Goal: Task Accomplishment & Management: Manage account settings

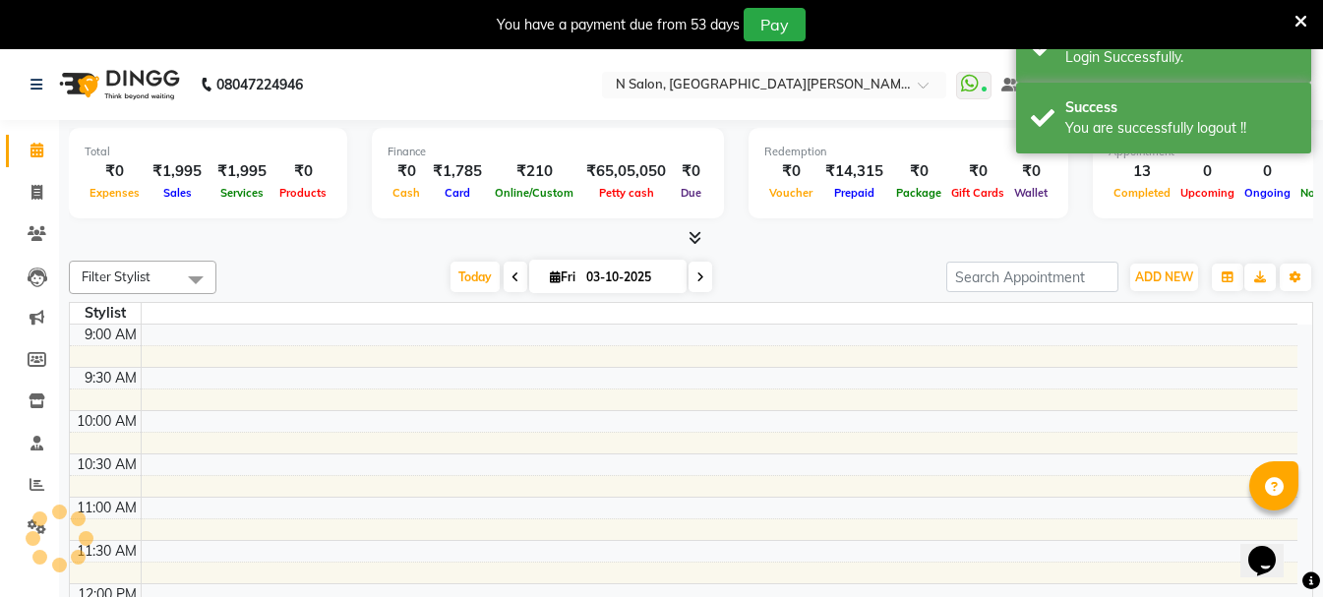
select select "en"
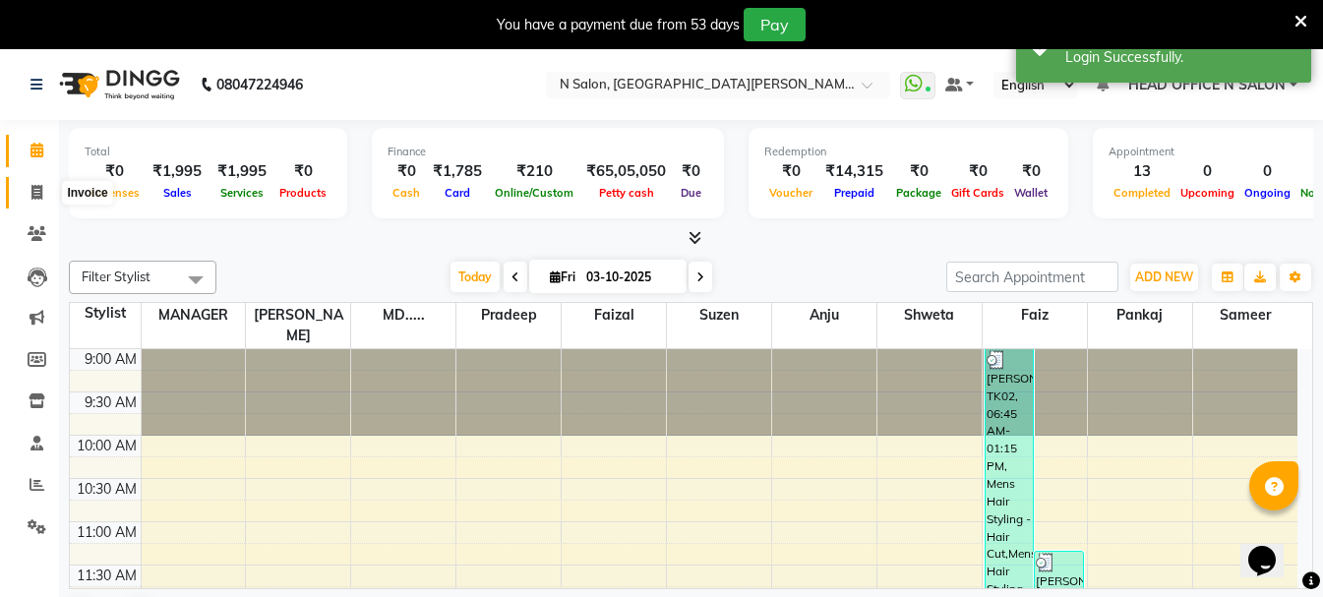
click at [29, 195] on span at bounding box center [37, 193] width 34 height 23
select select "service"
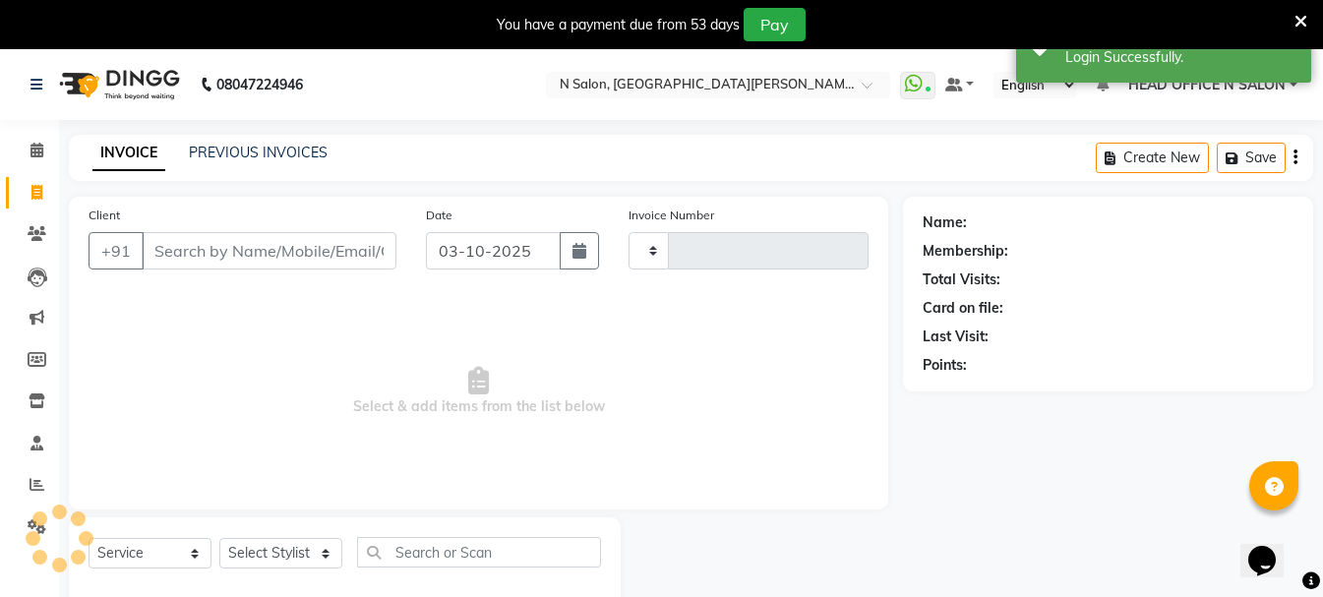
type input "4164"
select select "3472"
click at [216, 145] on link "PREVIOUS INVOICES" at bounding box center [258, 153] width 139 height 18
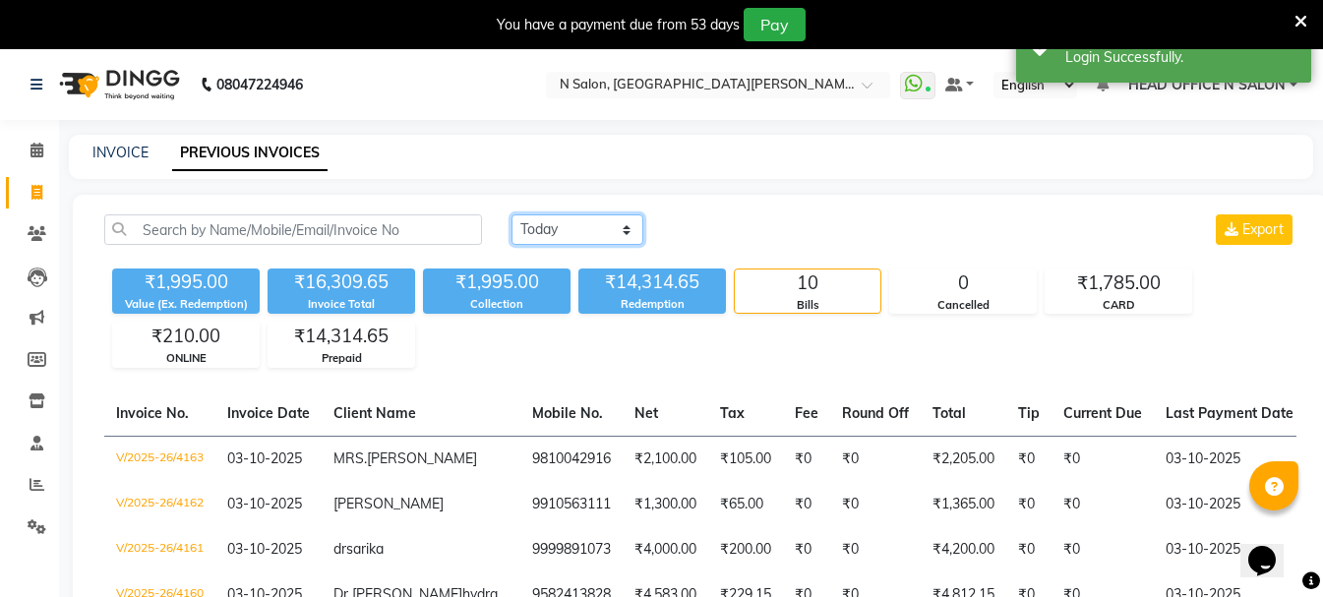
click at [561, 238] on select "[DATE] [DATE] Custom Range" at bounding box center [577, 229] width 132 height 30
select select "range"
click at [511, 214] on select "[DATE] [DATE] Custom Range" at bounding box center [577, 229] width 132 height 30
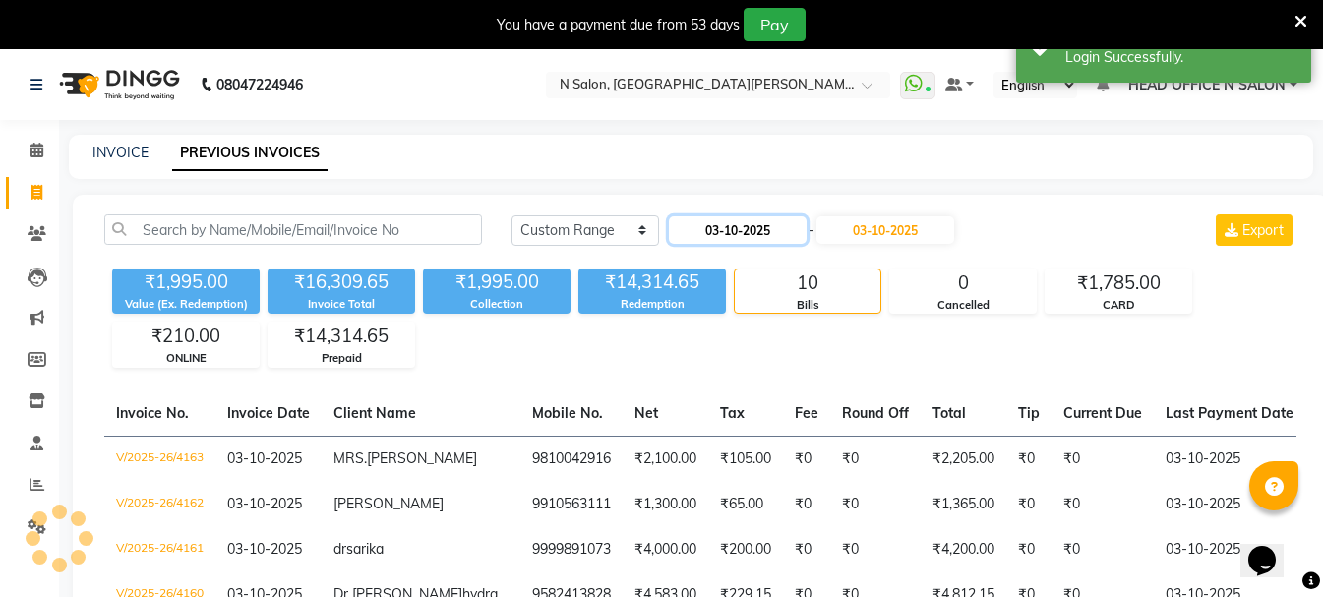
click at [741, 233] on input "03-10-2025" at bounding box center [738, 230] width 138 height 28
select select "10"
select select "2025"
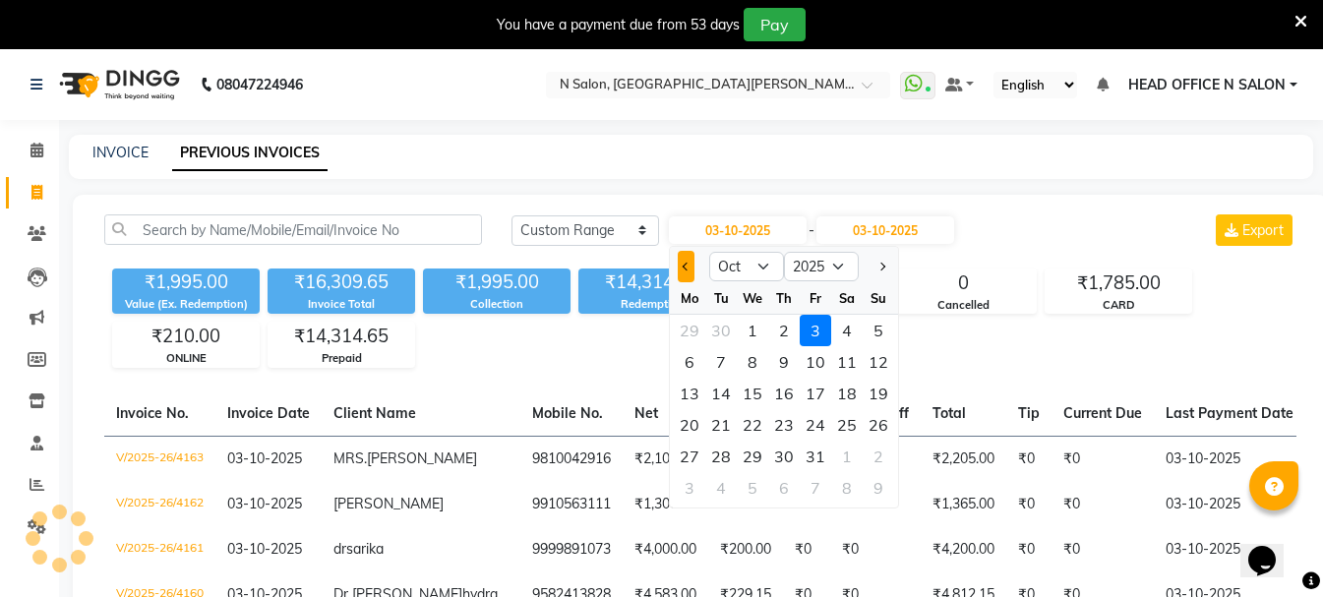
click at [680, 265] on button "Previous month" at bounding box center [686, 266] width 17 height 31
select select "9"
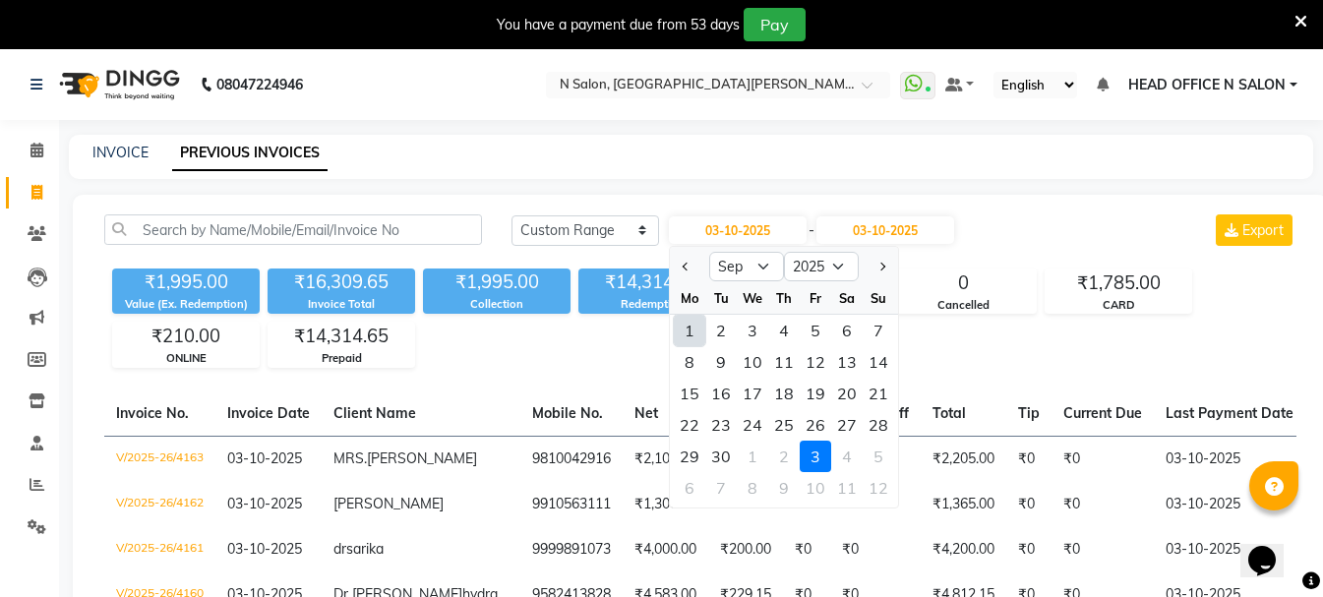
drag, startPoint x: 687, startPoint y: 331, endPoint x: 748, endPoint y: 292, distance: 72.0
click at [687, 331] on div "1" at bounding box center [689, 330] width 31 height 31
type input "01-09-2025"
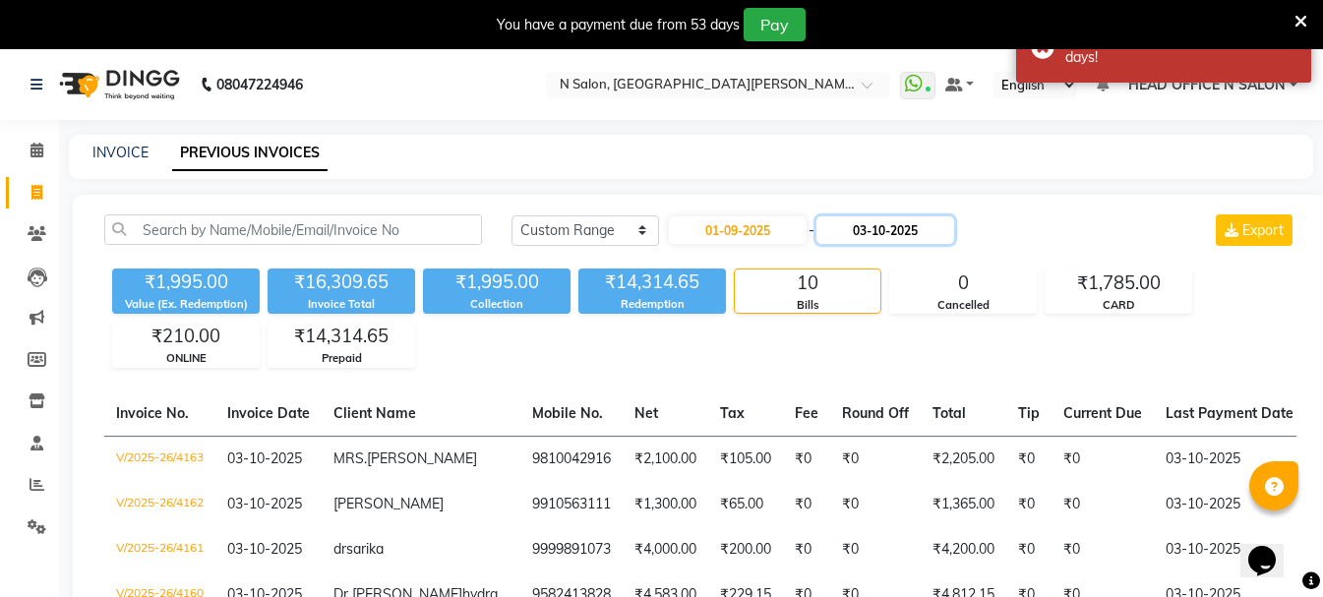
click at [878, 229] on input "03-10-2025" at bounding box center [885, 230] width 138 height 28
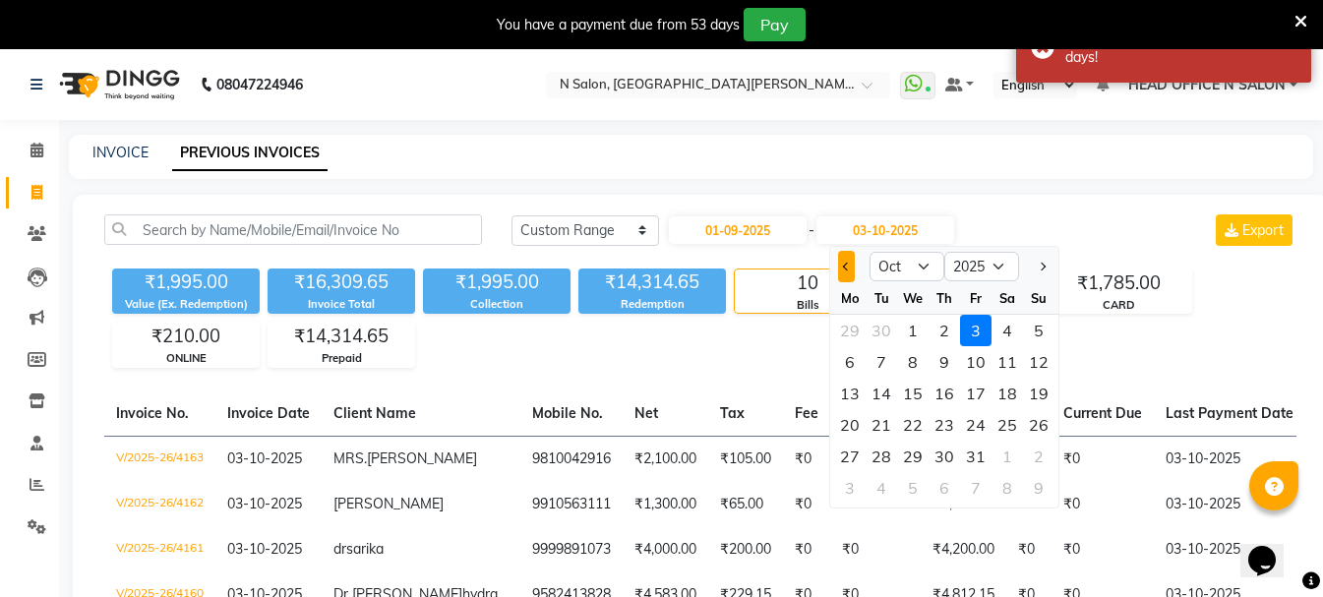
click at [855, 267] on button "Previous month" at bounding box center [846, 266] width 17 height 31
select select "9"
click at [1030, 392] on div "21" at bounding box center [1038, 393] width 31 height 31
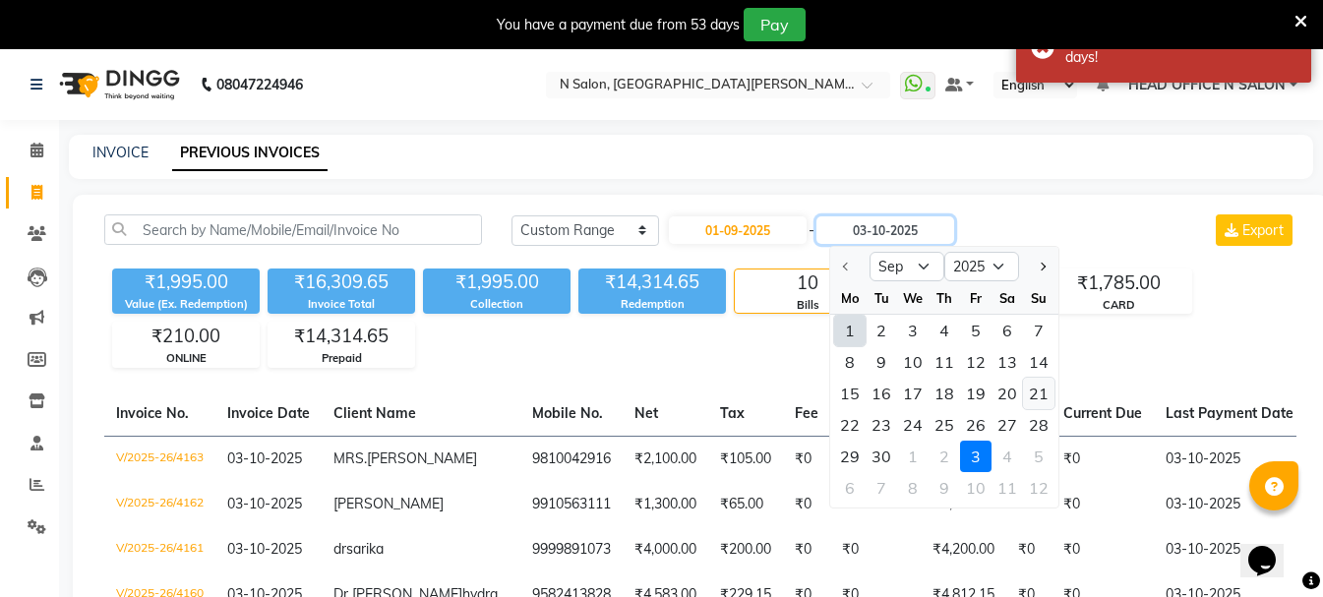
type input "[DATE]"
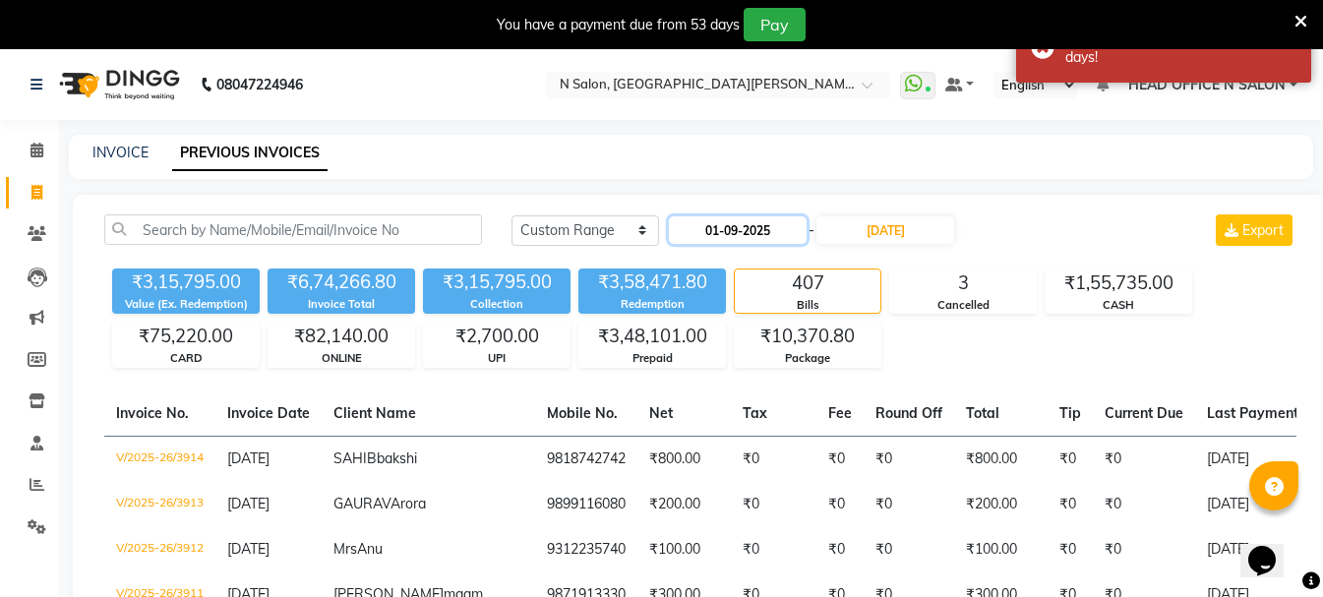
click at [755, 241] on input "01-09-2025" at bounding box center [738, 230] width 138 height 28
select select "9"
select select "2025"
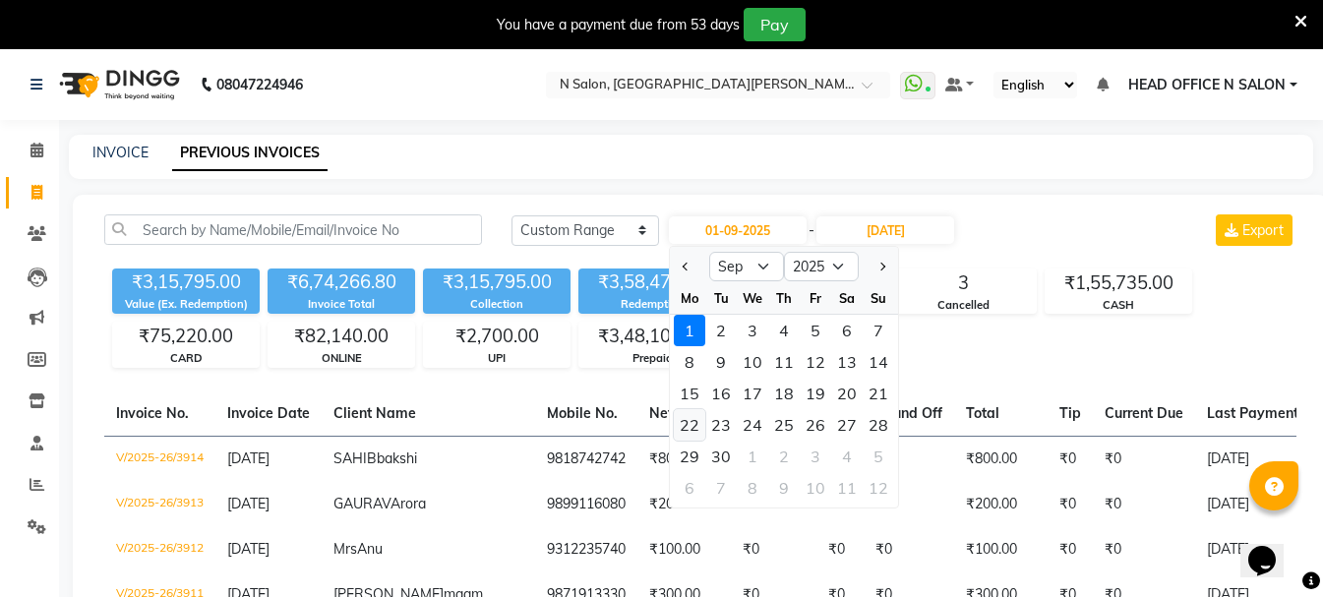
click at [693, 420] on div "22" at bounding box center [689, 424] width 31 height 31
type input "[DATE]"
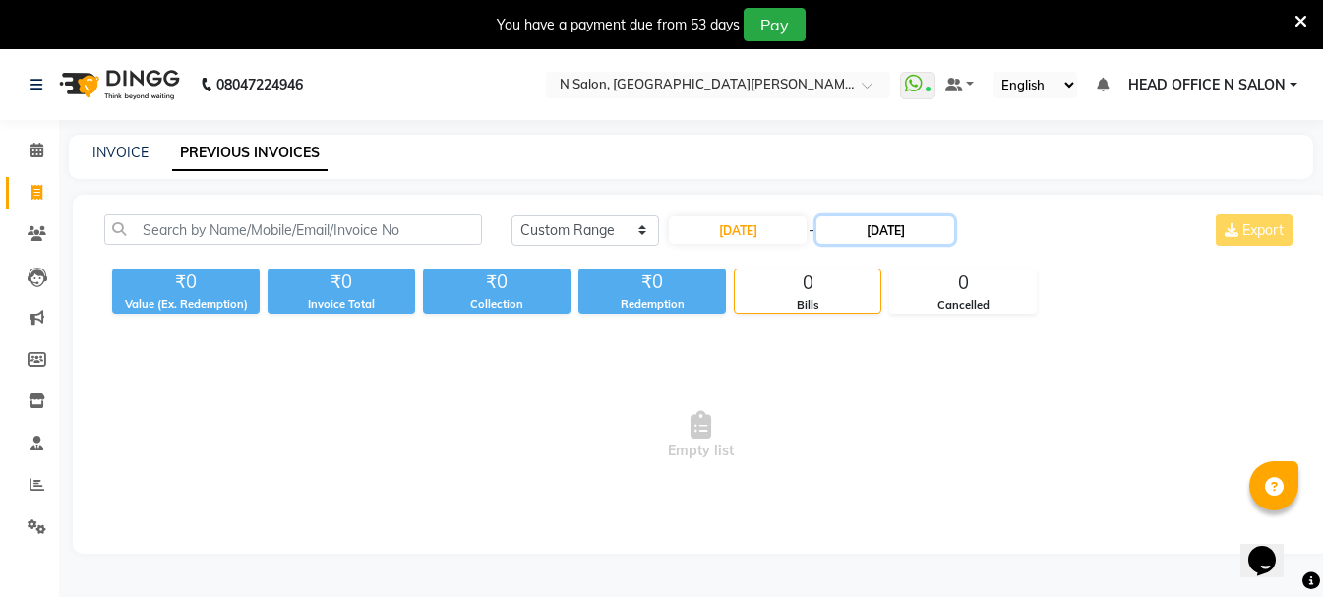
click at [904, 227] on input "[DATE]" at bounding box center [885, 230] width 138 height 28
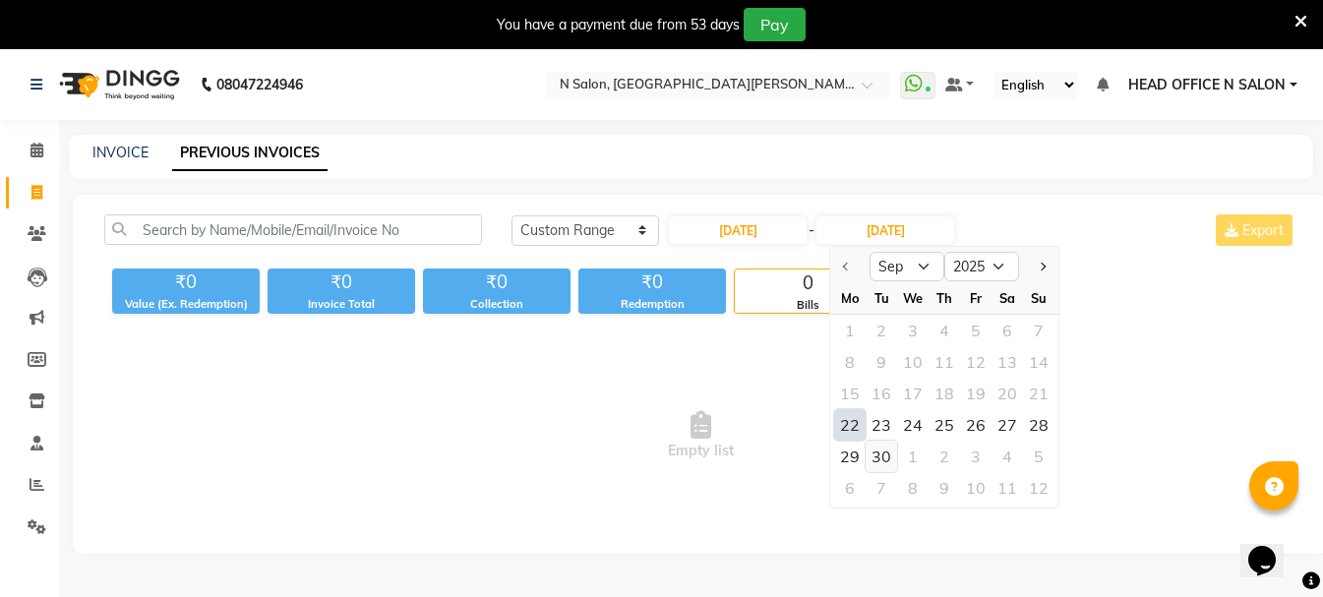
click at [879, 450] on div "30" at bounding box center [881, 456] width 31 height 31
type input "[DATE]"
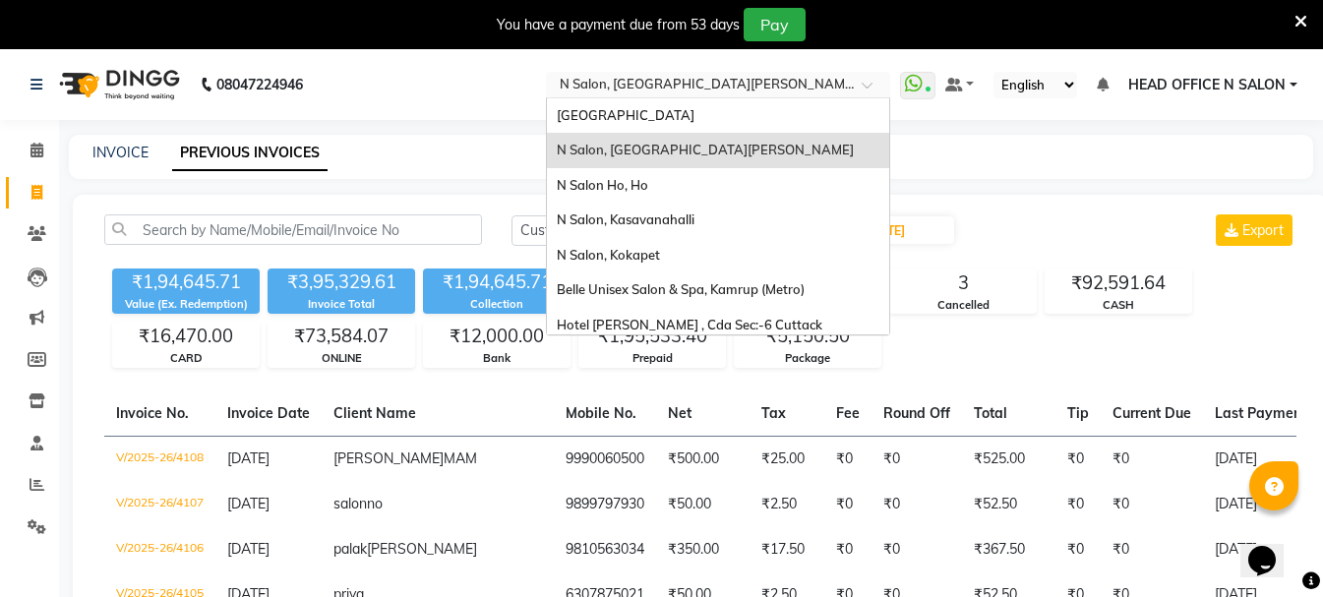
click at [767, 87] on input "text" at bounding box center [698, 87] width 285 height 20
click at [700, 252] on div "N Salon, Kokapet" at bounding box center [718, 255] width 342 height 35
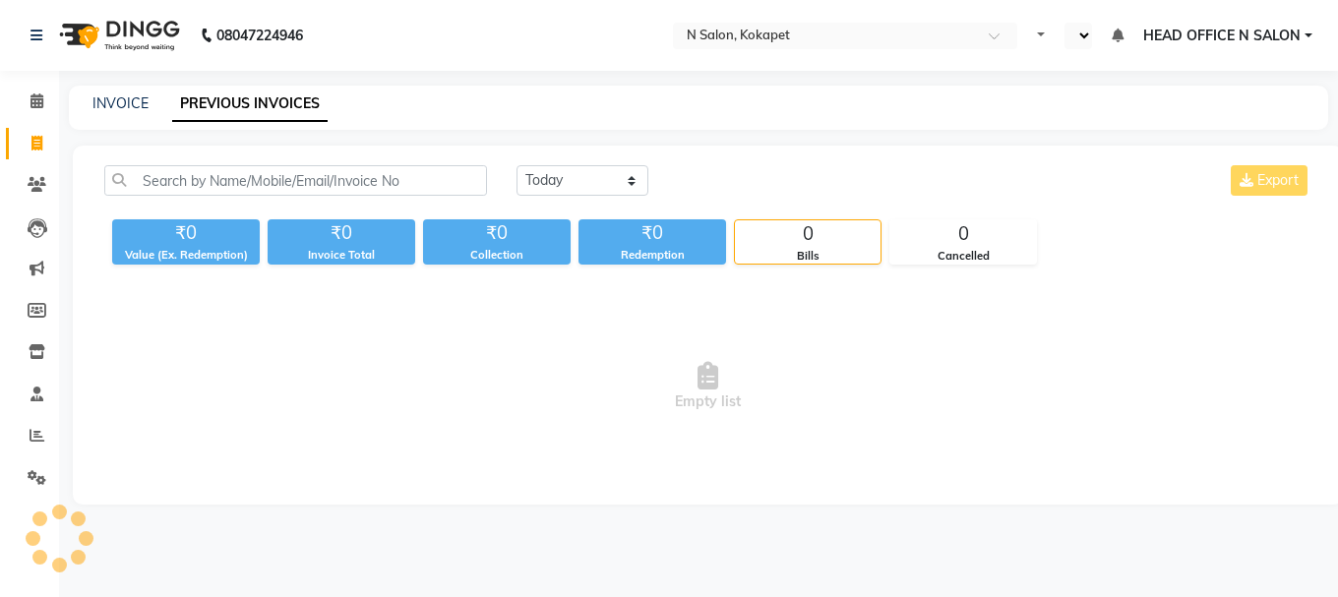
select select "en"
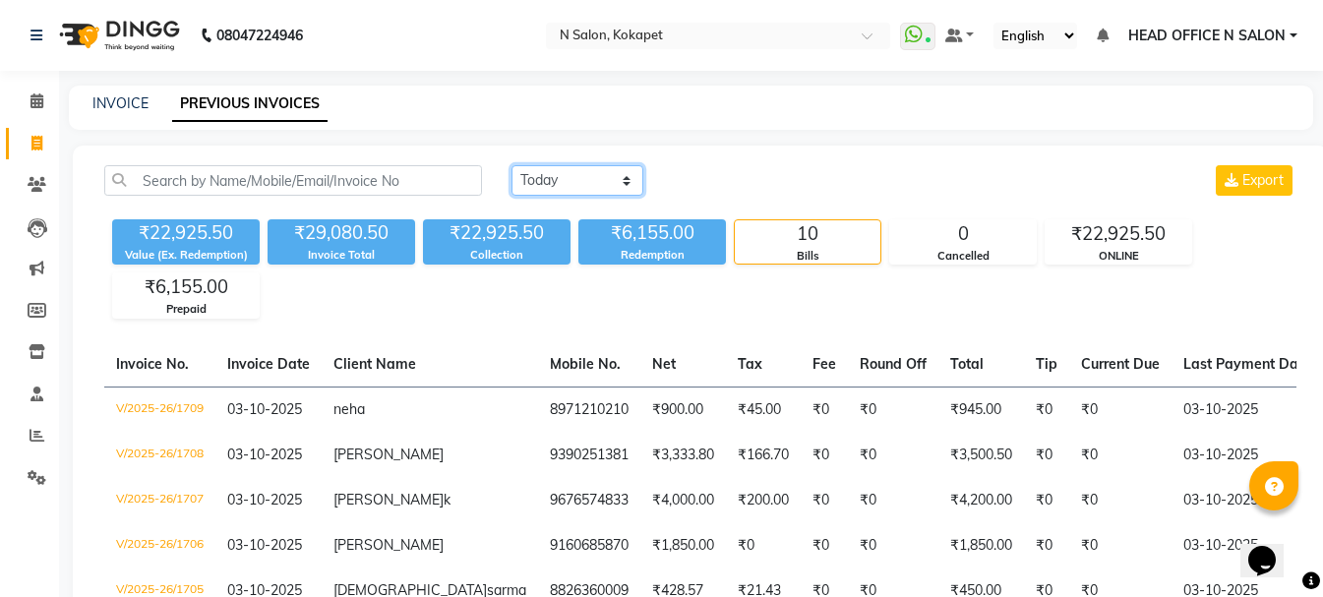
click at [560, 184] on select "[DATE] [DATE] Custom Range" at bounding box center [577, 180] width 132 height 30
select select "range"
click at [511, 165] on select "[DATE] [DATE] Custom Range" at bounding box center [577, 180] width 132 height 30
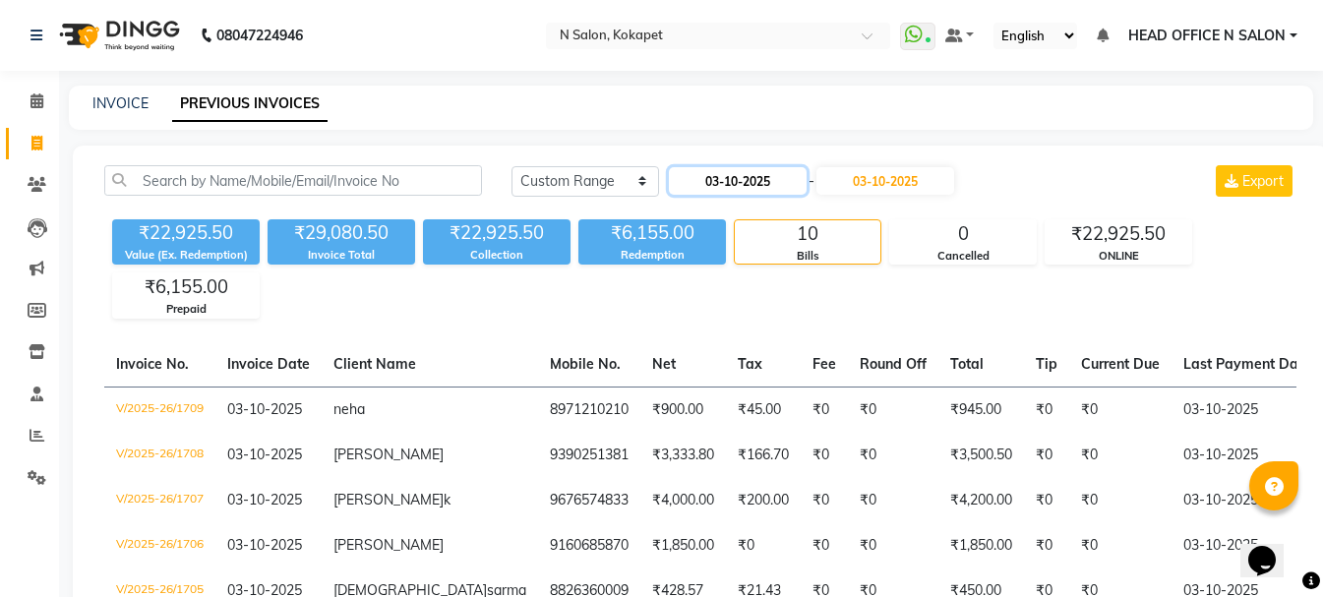
click at [745, 177] on input "03-10-2025" at bounding box center [738, 181] width 138 height 28
select select "10"
select select "2025"
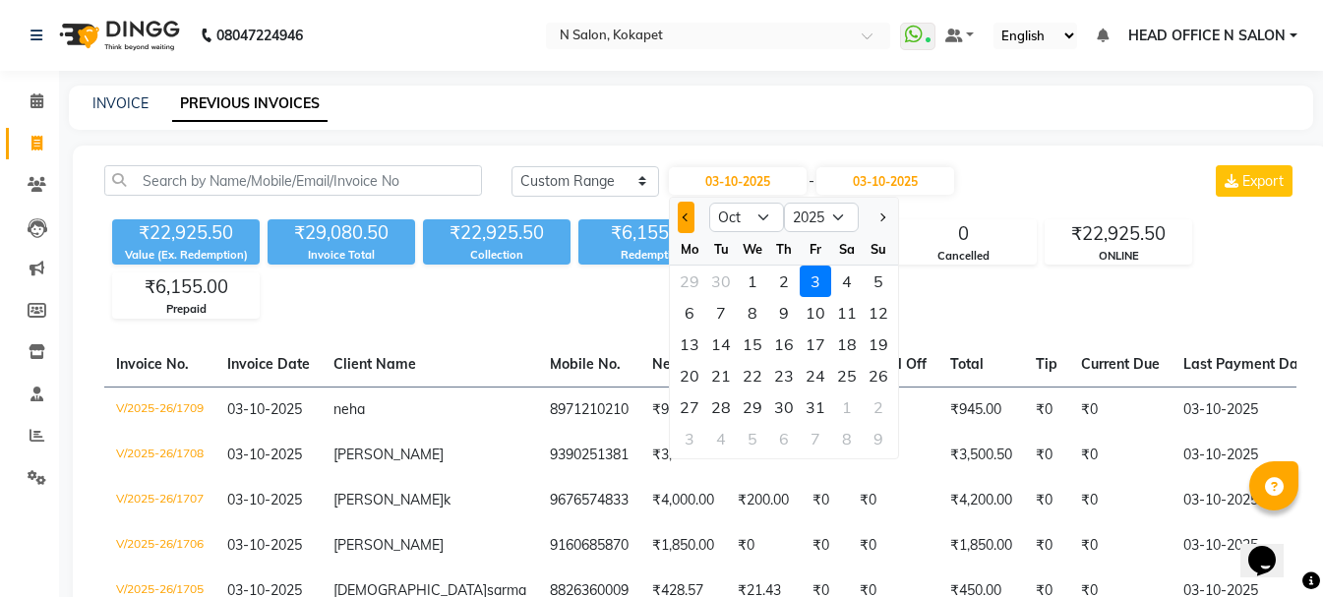
click at [684, 219] on span "Previous month" at bounding box center [687, 217] width 8 height 8
select select "9"
drag, startPoint x: 692, startPoint y: 283, endPoint x: 865, endPoint y: 204, distance: 189.7
click at [691, 282] on div "1" at bounding box center [689, 281] width 31 height 31
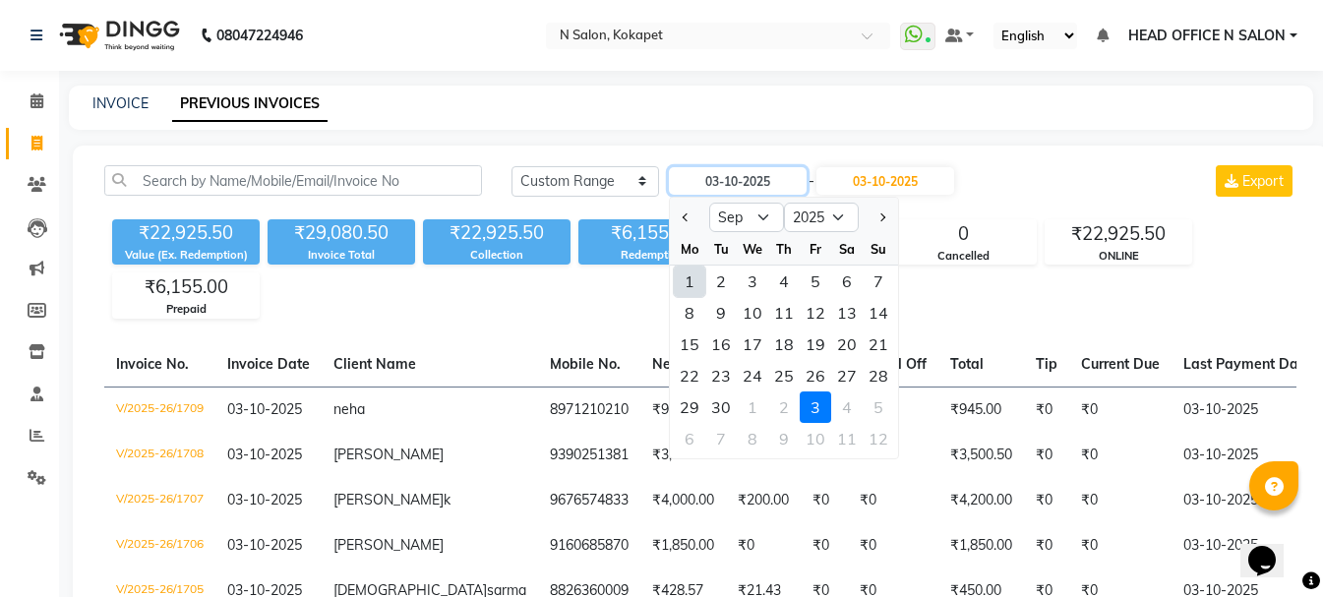
type input "01-09-2025"
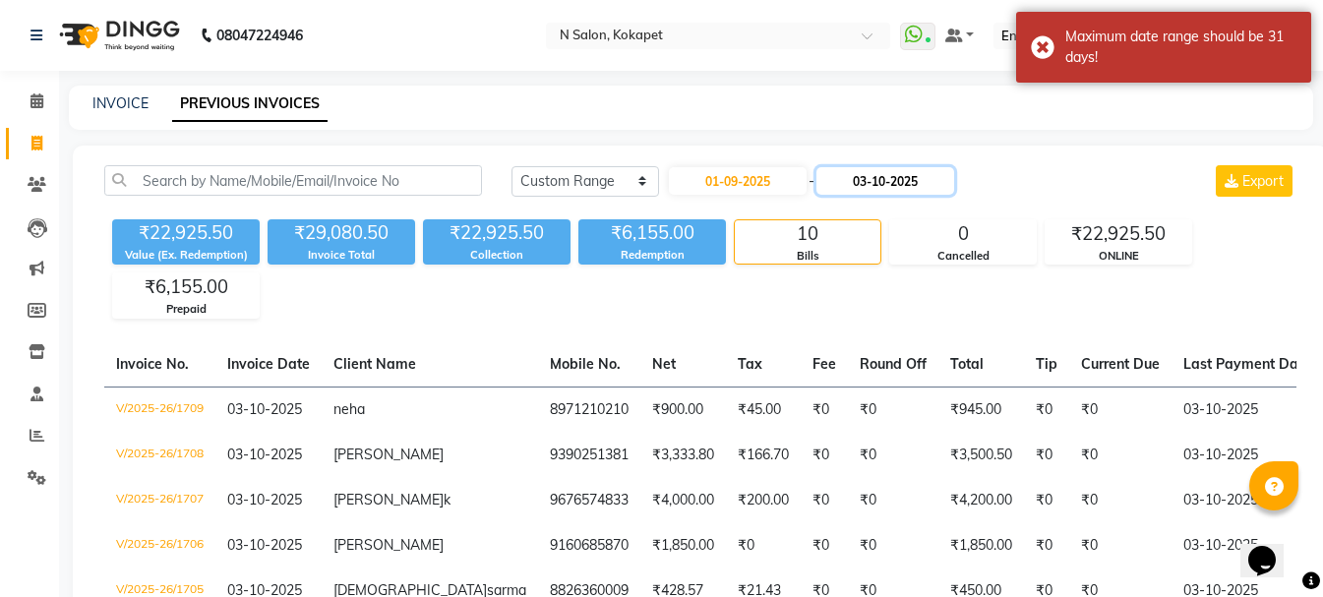
click at [892, 183] on input "03-10-2025" at bounding box center [885, 181] width 138 height 28
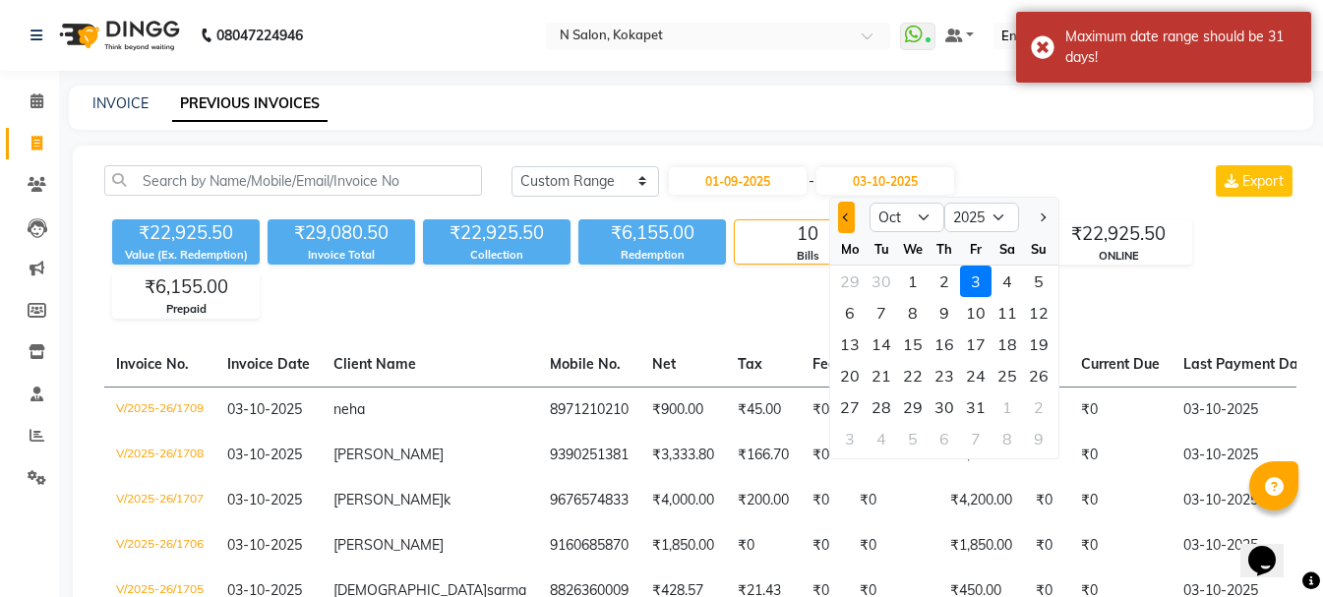
click at [849, 218] on span "Previous month" at bounding box center [847, 217] width 8 height 8
select select "9"
click at [1049, 344] on div "21" at bounding box center [1038, 344] width 31 height 31
type input "[DATE]"
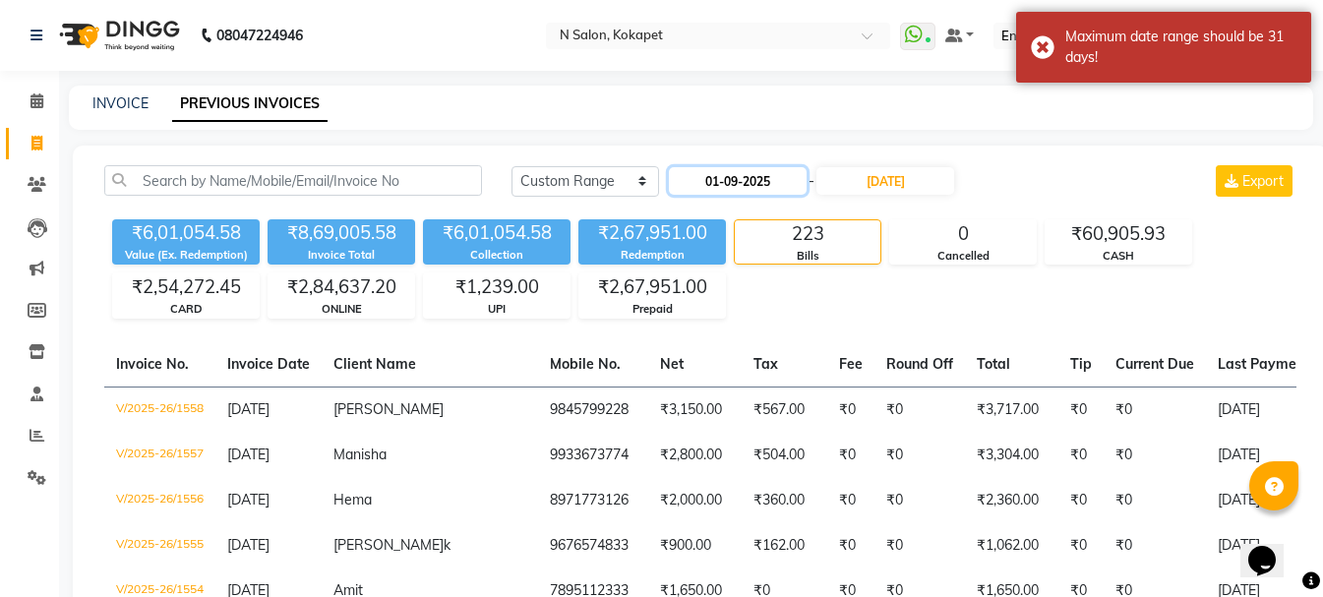
click at [781, 174] on input "01-09-2025" at bounding box center [738, 181] width 138 height 28
select select "9"
select select "2025"
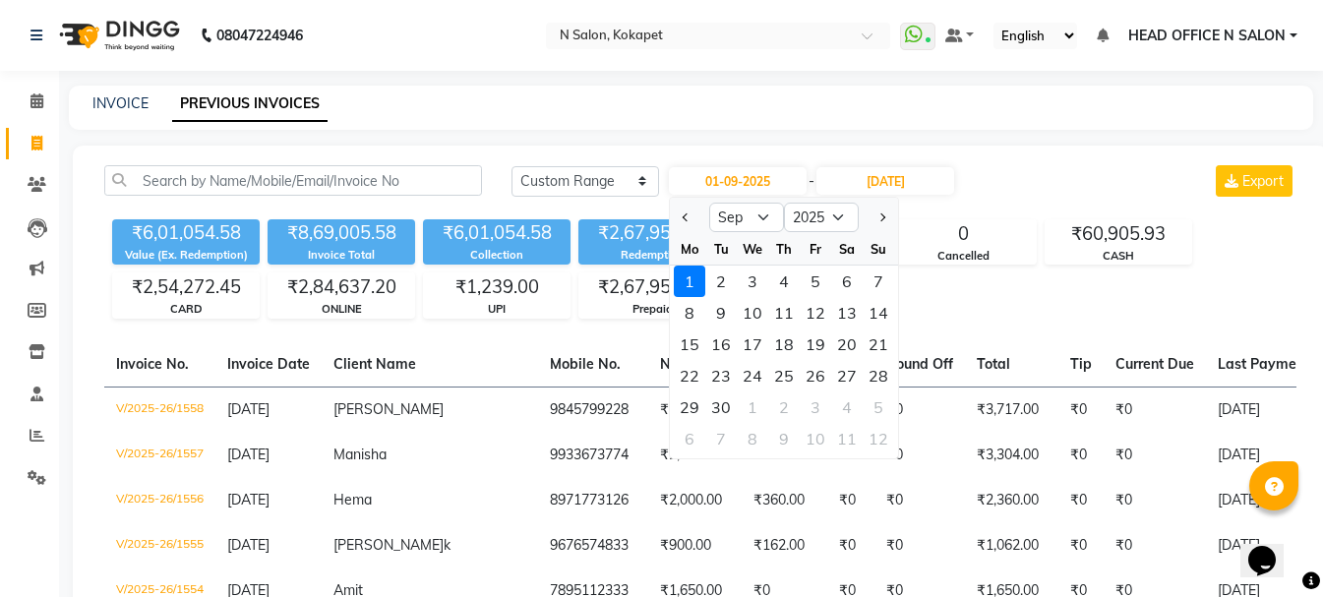
click at [697, 367] on div "22" at bounding box center [689, 375] width 31 height 31
type input "[DATE]"
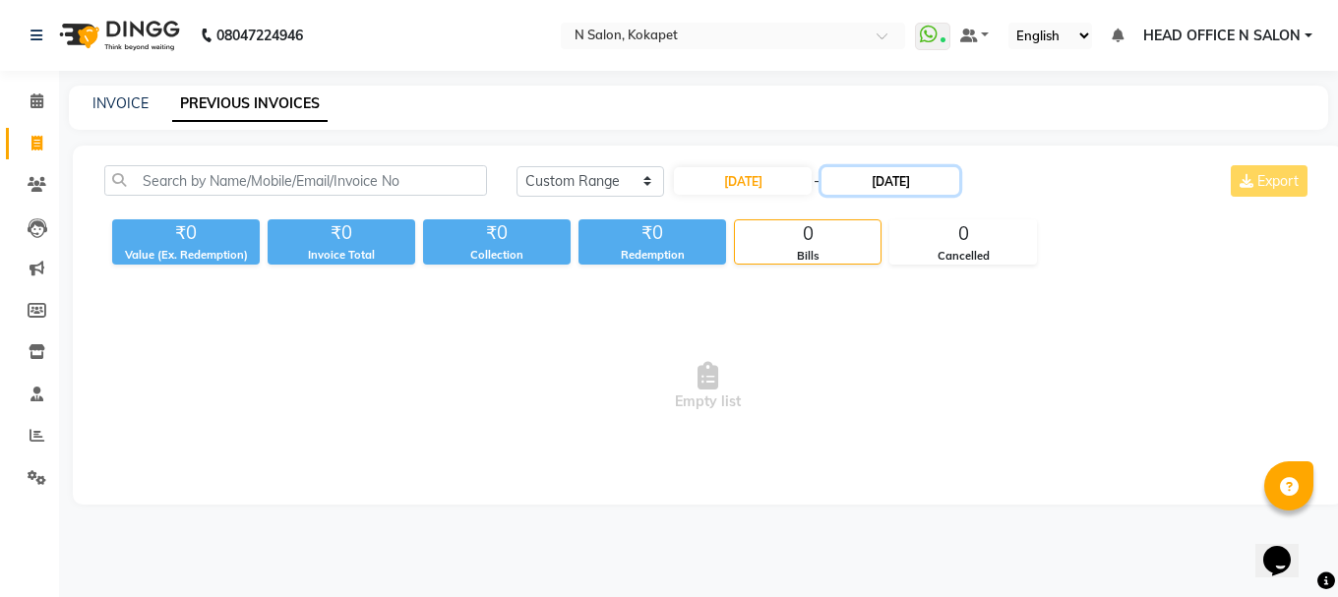
click at [885, 181] on input "[DATE]" at bounding box center [890, 181] width 138 height 28
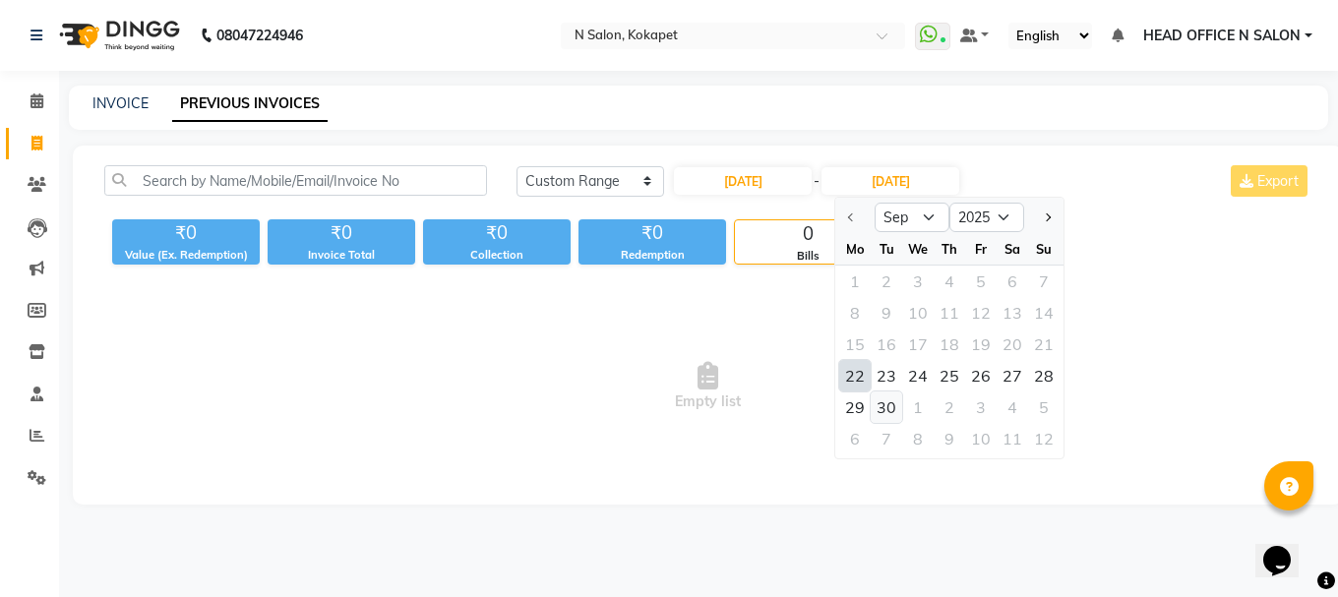
click at [890, 400] on div "30" at bounding box center [886, 406] width 31 height 31
type input "[DATE]"
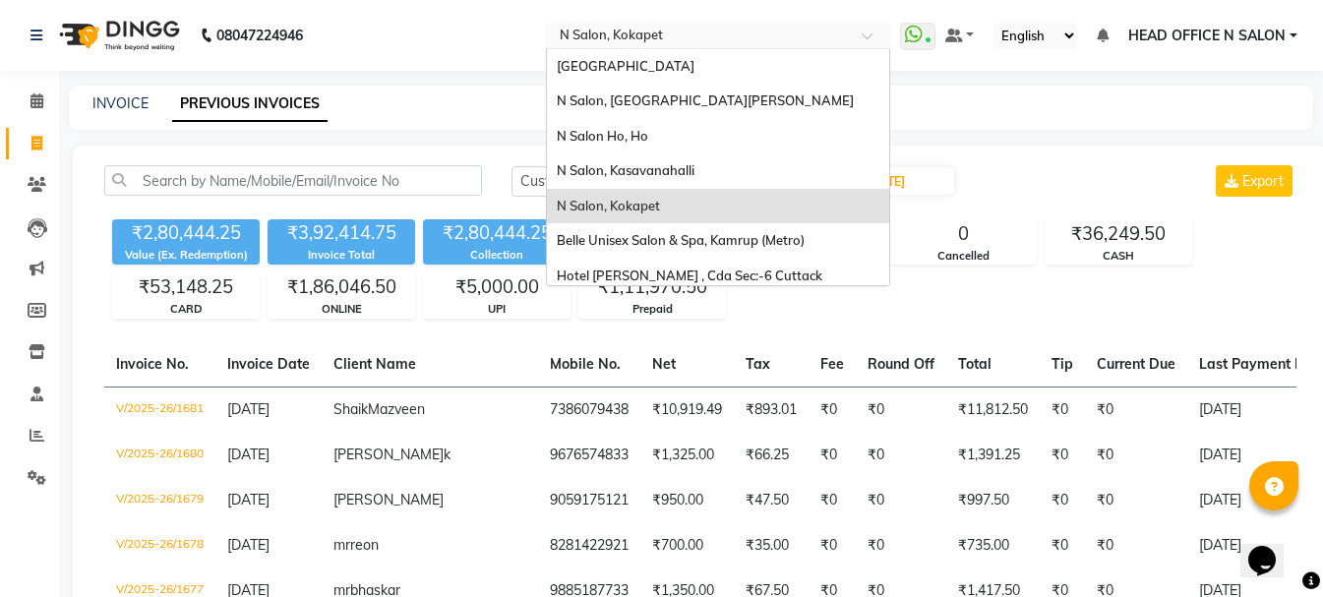
click at [700, 36] on input "text" at bounding box center [698, 38] width 285 height 20
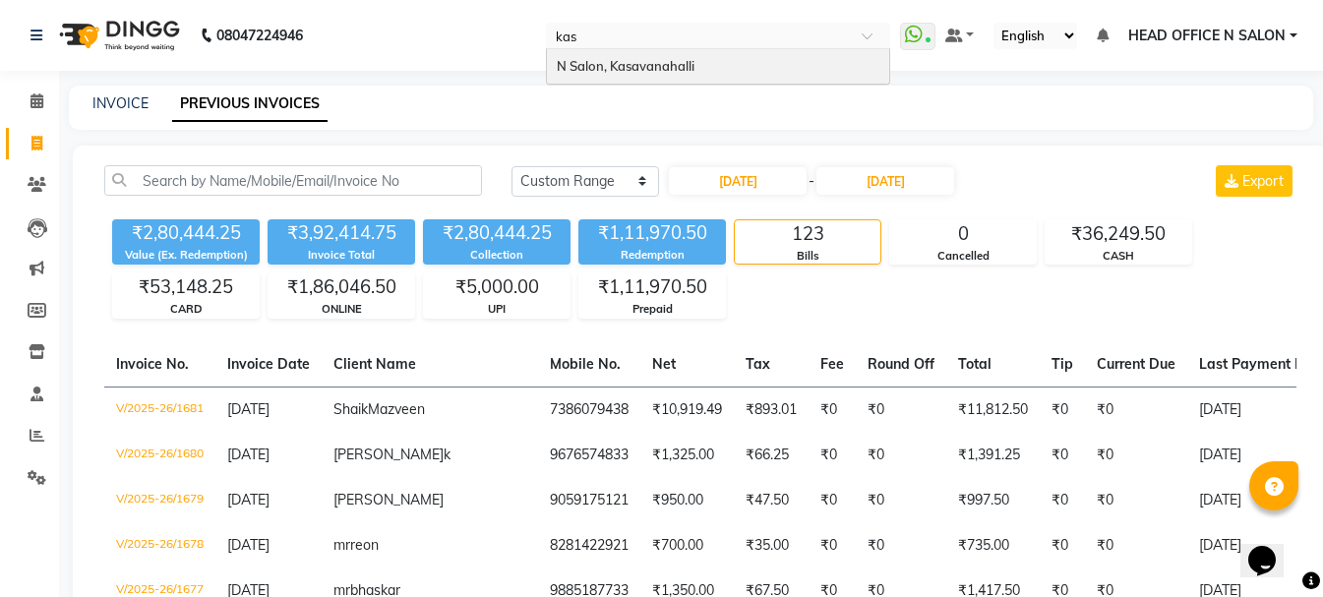
type input "kasa"
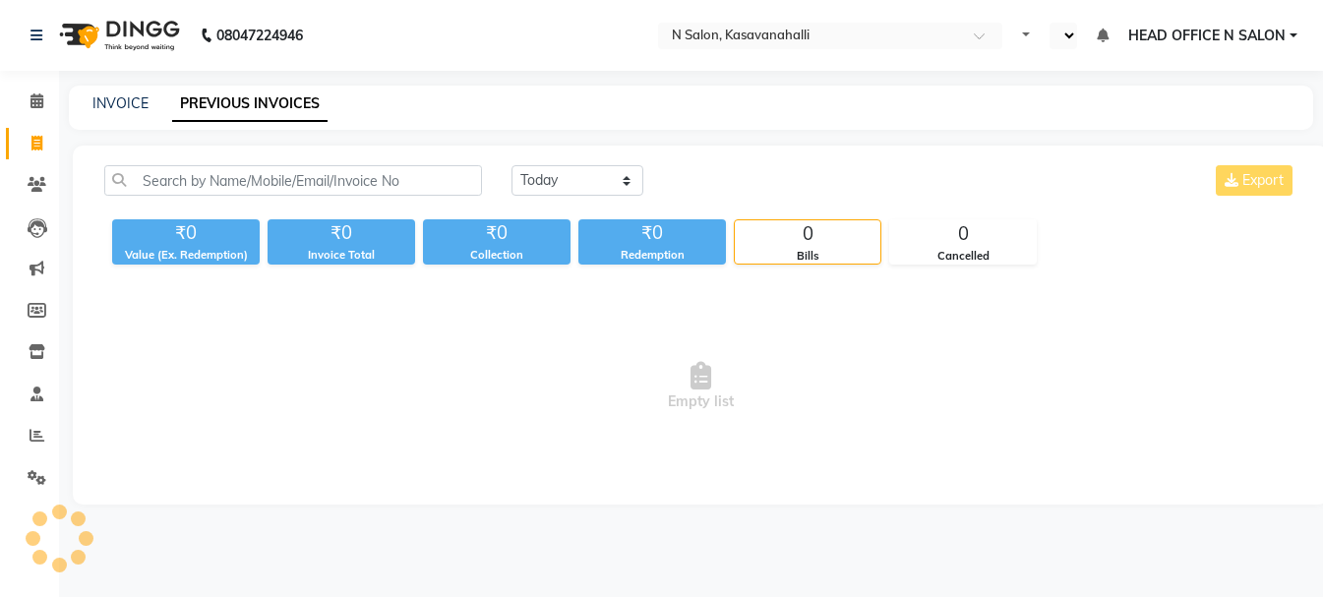
select select "en"
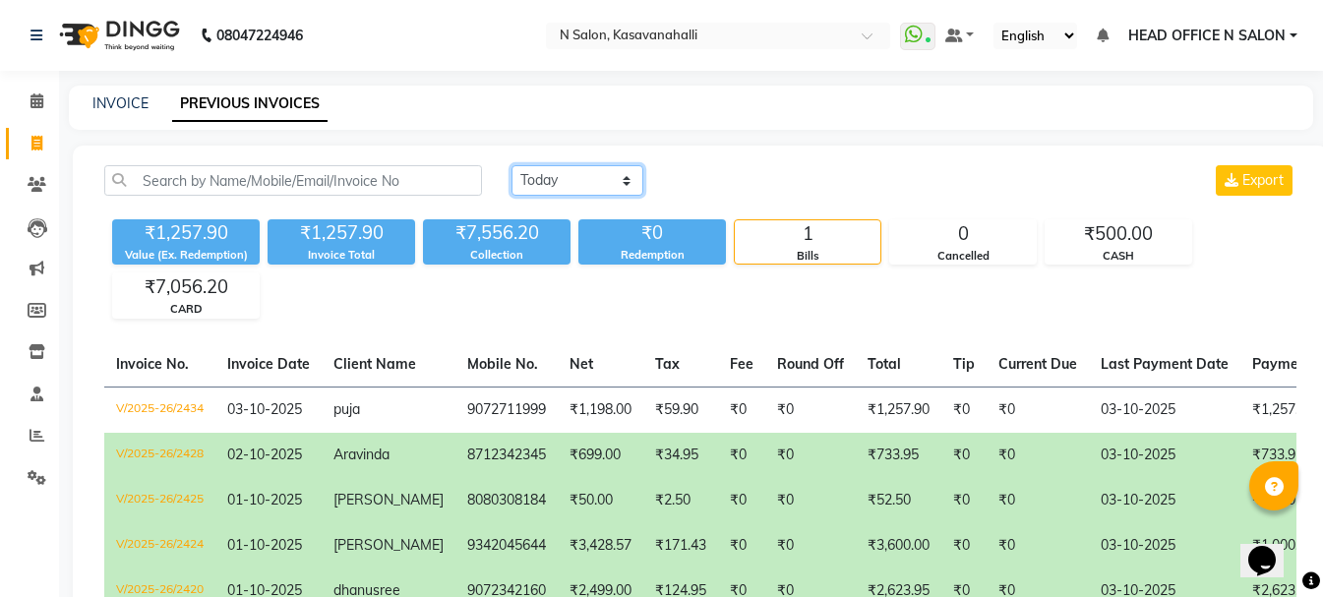
drag, startPoint x: 563, startPoint y: 181, endPoint x: 568, endPoint y: 193, distance: 12.8
click at [563, 181] on select "[DATE] [DATE] Custom Range" at bounding box center [577, 180] width 132 height 30
select select "range"
click at [511, 165] on select "[DATE] [DATE] Custom Range" at bounding box center [577, 180] width 132 height 30
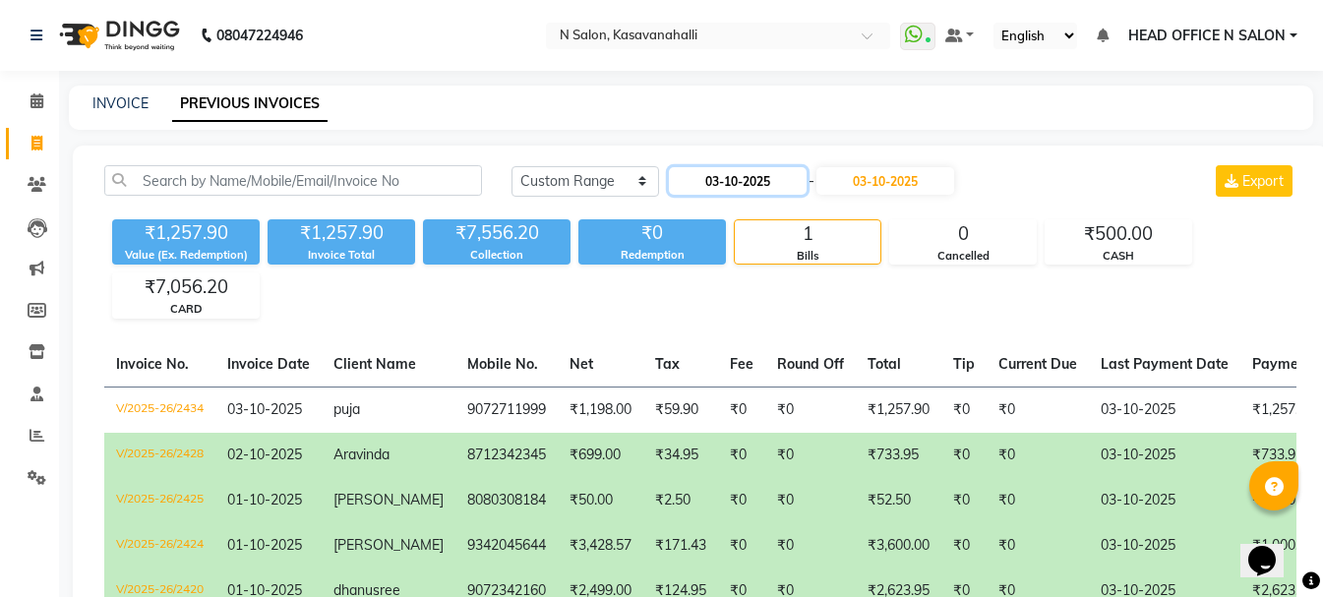
click at [735, 182] on input "03-10-2025" at bounding box center [738, 181] width 138 height 28
select select "10"
select select "2025"
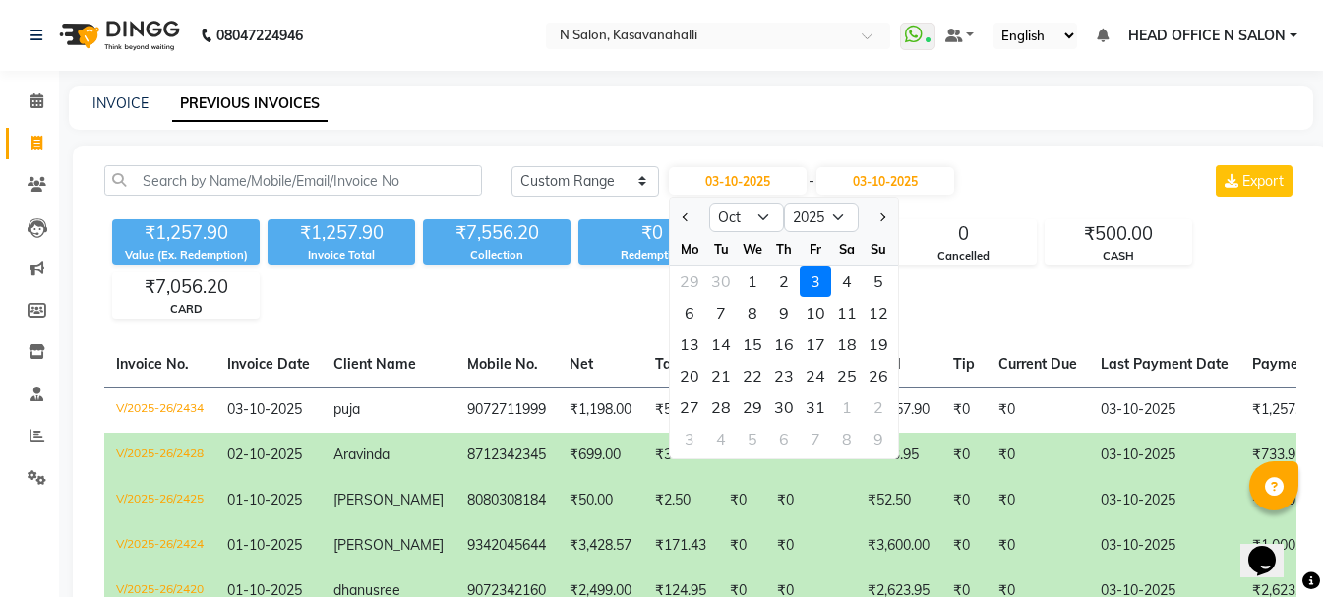
click at [696, 223] on div at bounding box center [689, 217] width 39 height 31
click at [668, 224] on div "₹0" at bounding box center [652, 233] width 148 height 28
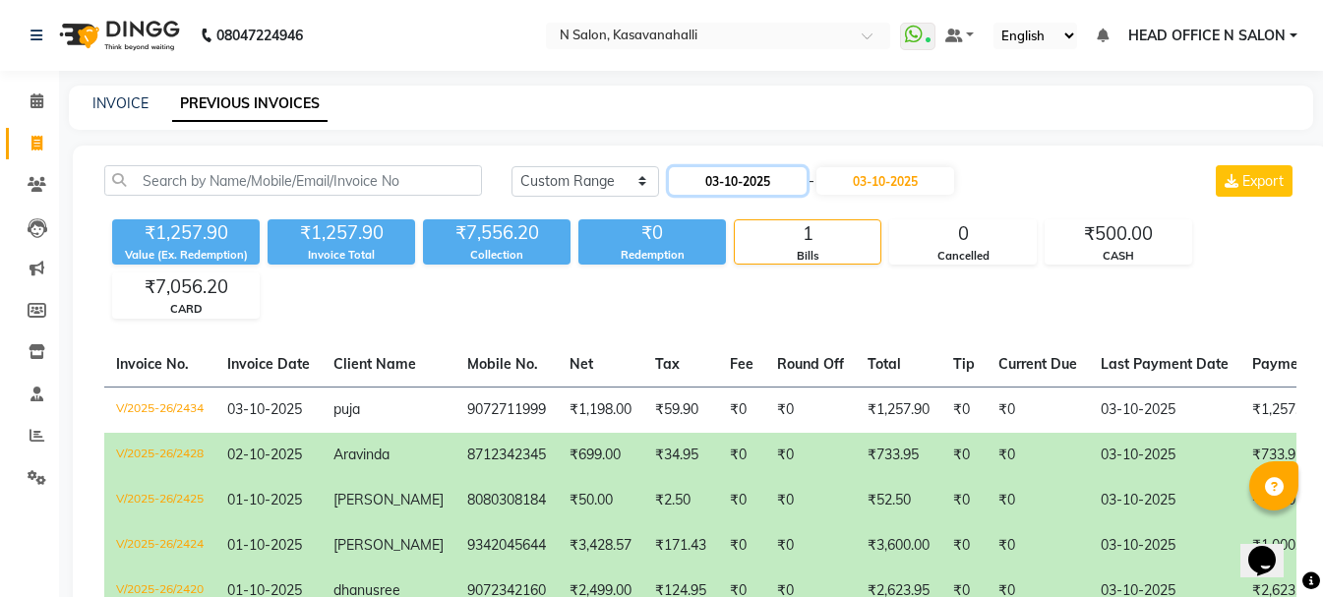
click at [745, 187] on input "03-10-2025" at bounding box center [738, 181] width 138 height 28
select select "10"
select select "2025"
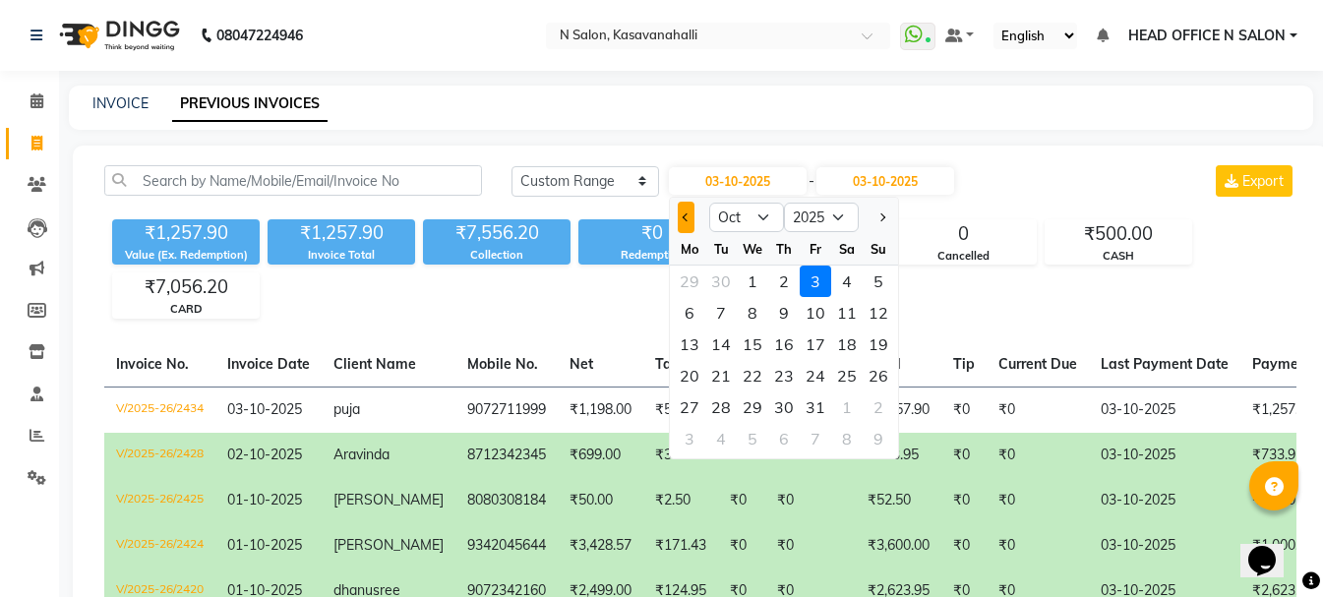
click at [678, 214] on button "Previous month" at bounding box center [686, 217] width 17 height 31
select select "9"
click at [696, 280] on div "1" at bounding box center [689, 281] width 31 height 31
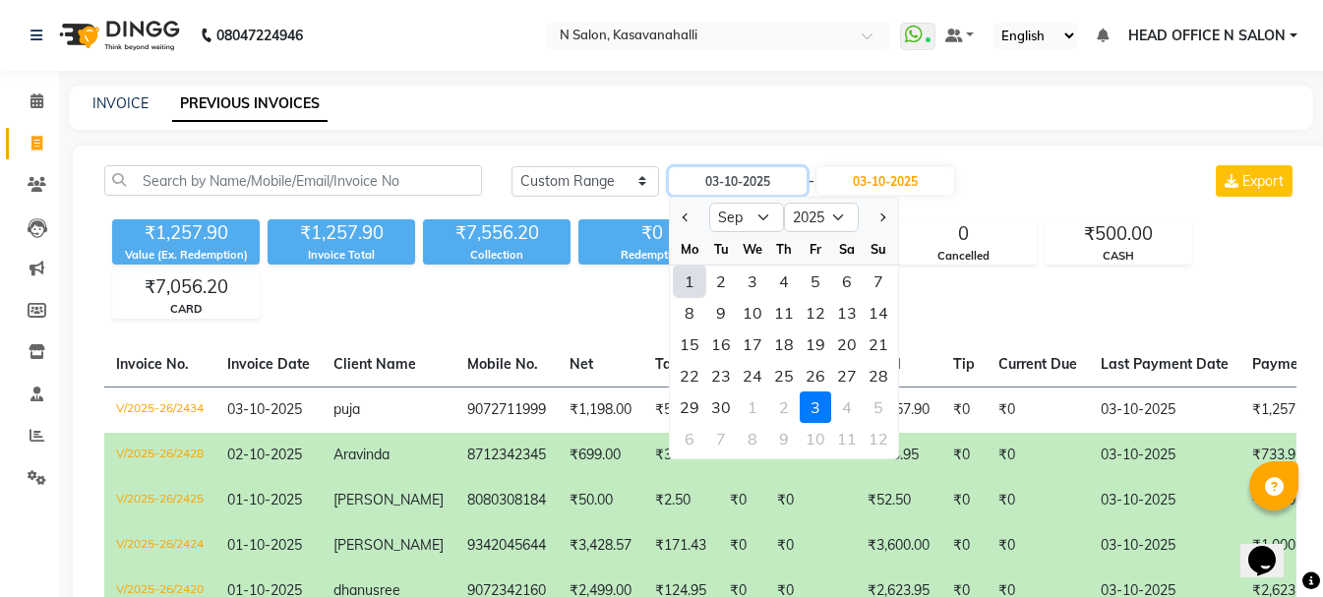
type input "01-09-2025"
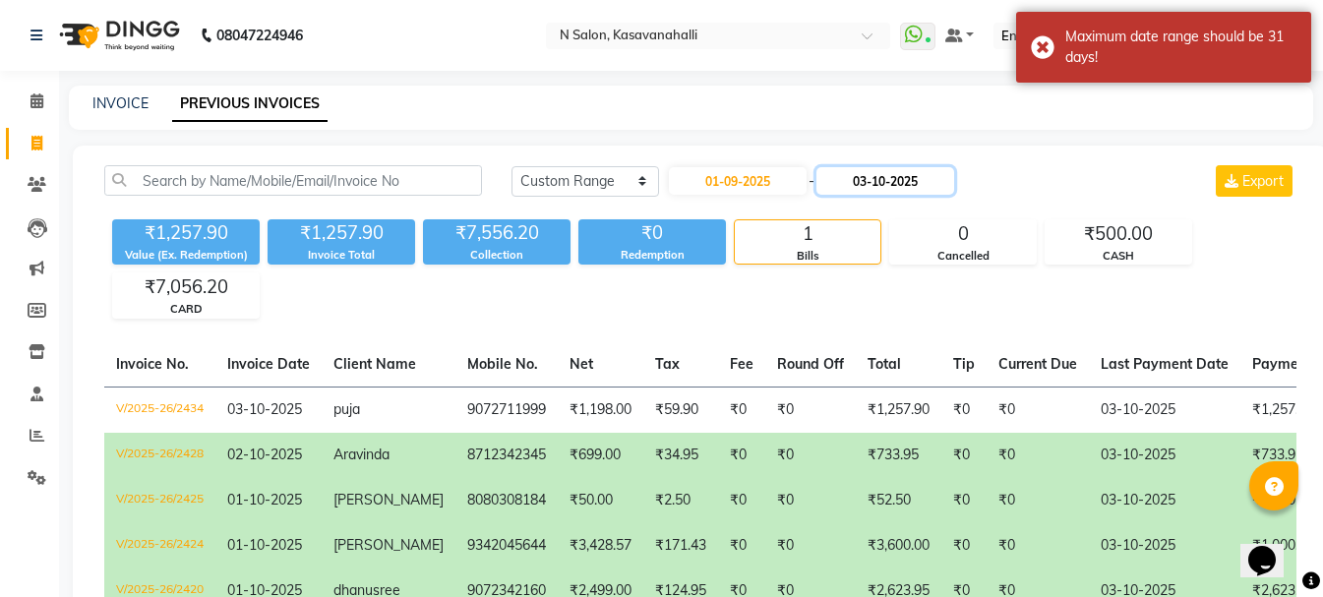
click at [885, 187] on input "03-10-2025" at bounding box center [885, 181] width 138 height 28
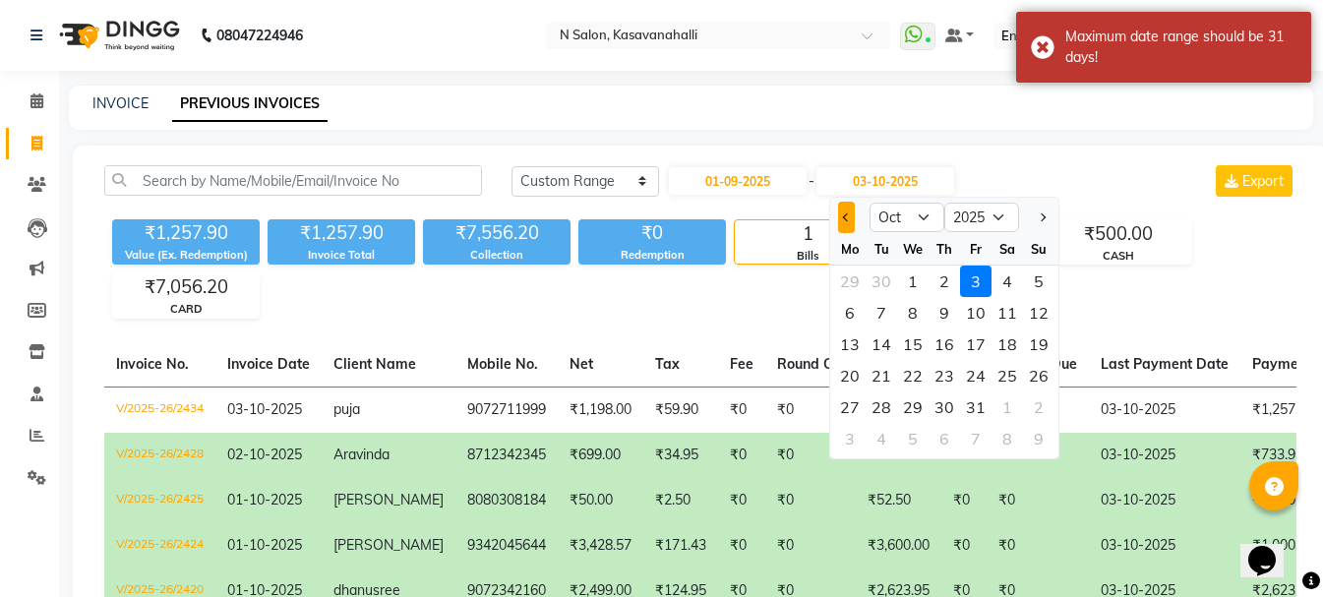
click at [845, 224] on button "Previous month" at bounding box center [846, 217] width 17 height 31
select select "9"
click at [1035, 349] on div "21" at bounding box center [1038, 344] width 31 height 31
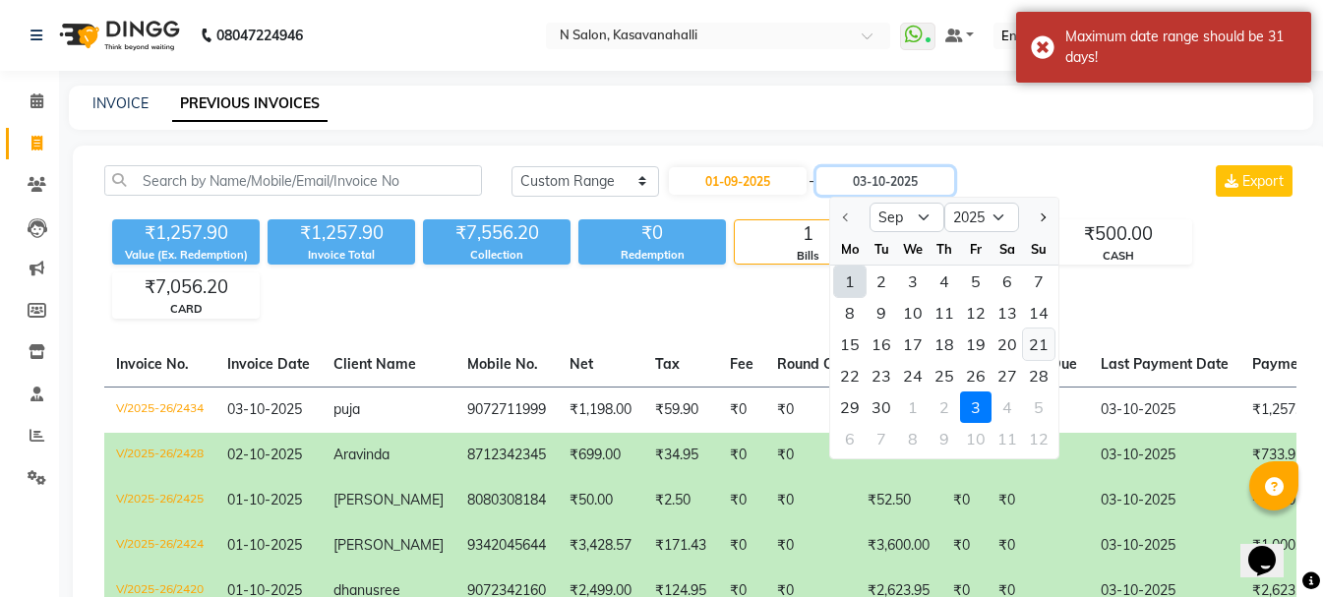
type input "[DATE]"
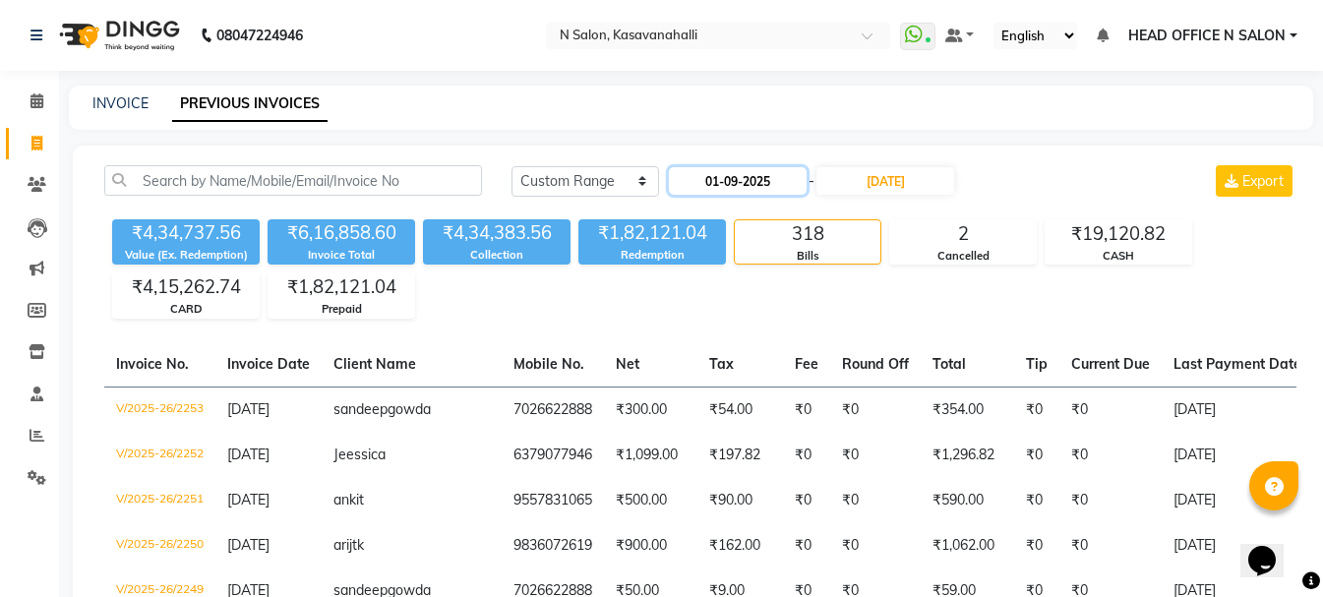
click at [751, 184] on input "01-09-2025" at bounding box center [738, 181] width 138 height 28
select select "9"
select select "2025"
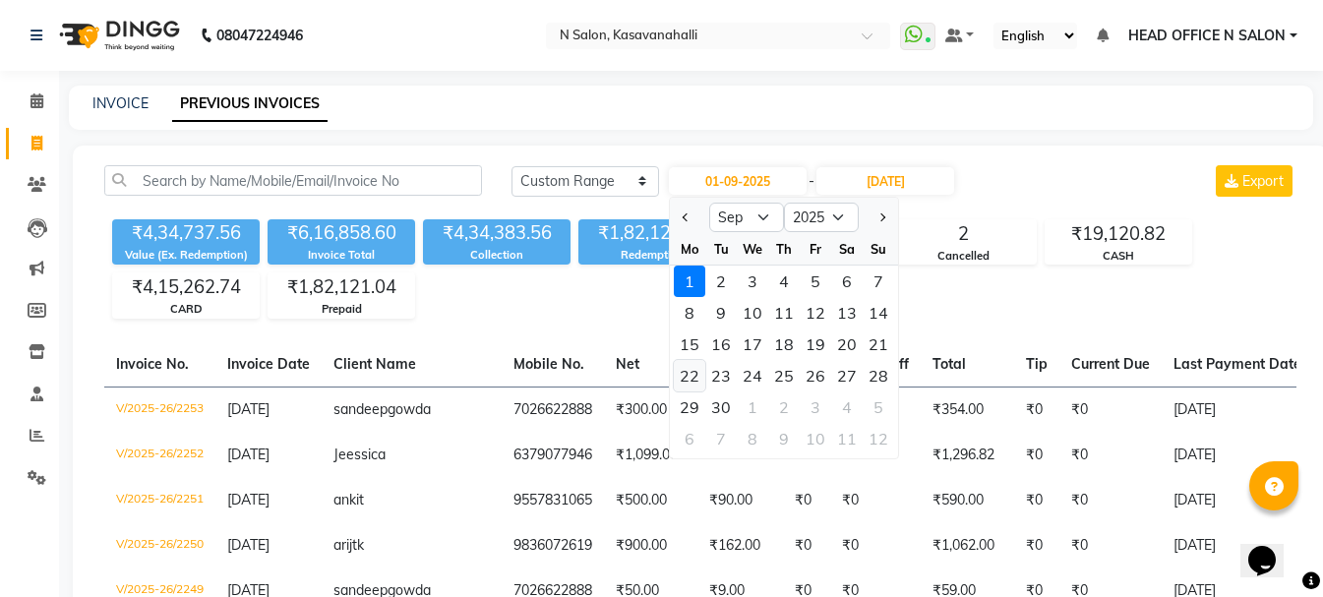
click at [702, 372] on div "22" at bounding box center [689, 375] width 31 height 31
type input "[DATE]"
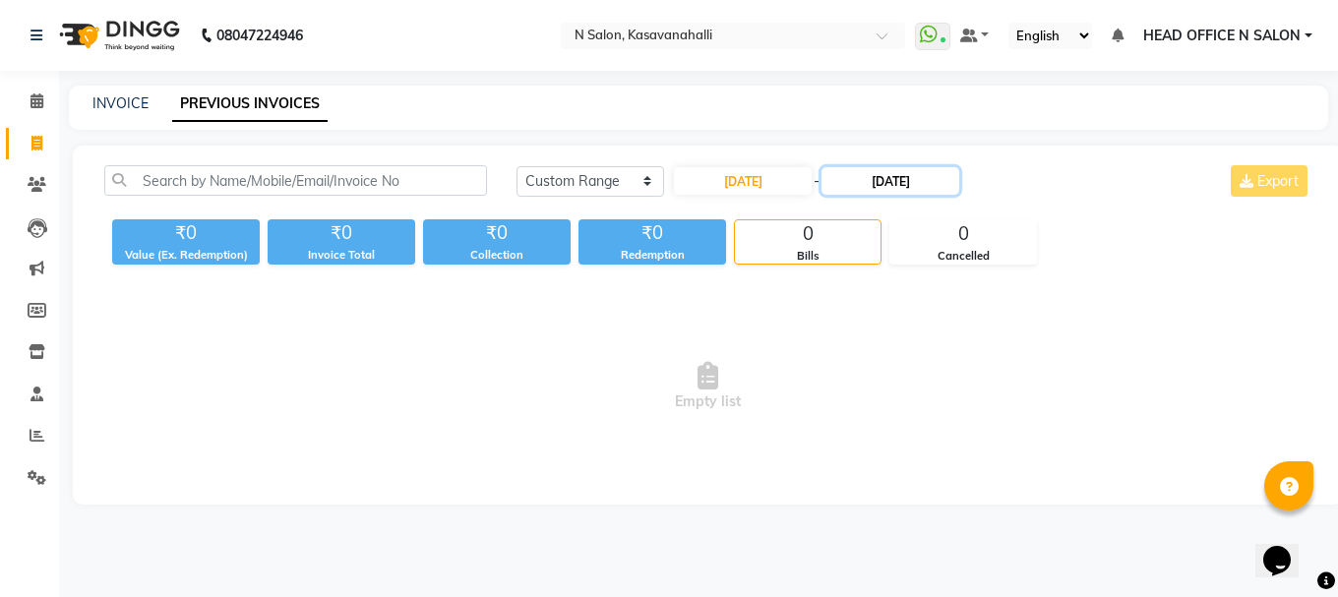
click at [922, 180] on input "[DATE]" at bounding box center [890, 181] width 138 height 28
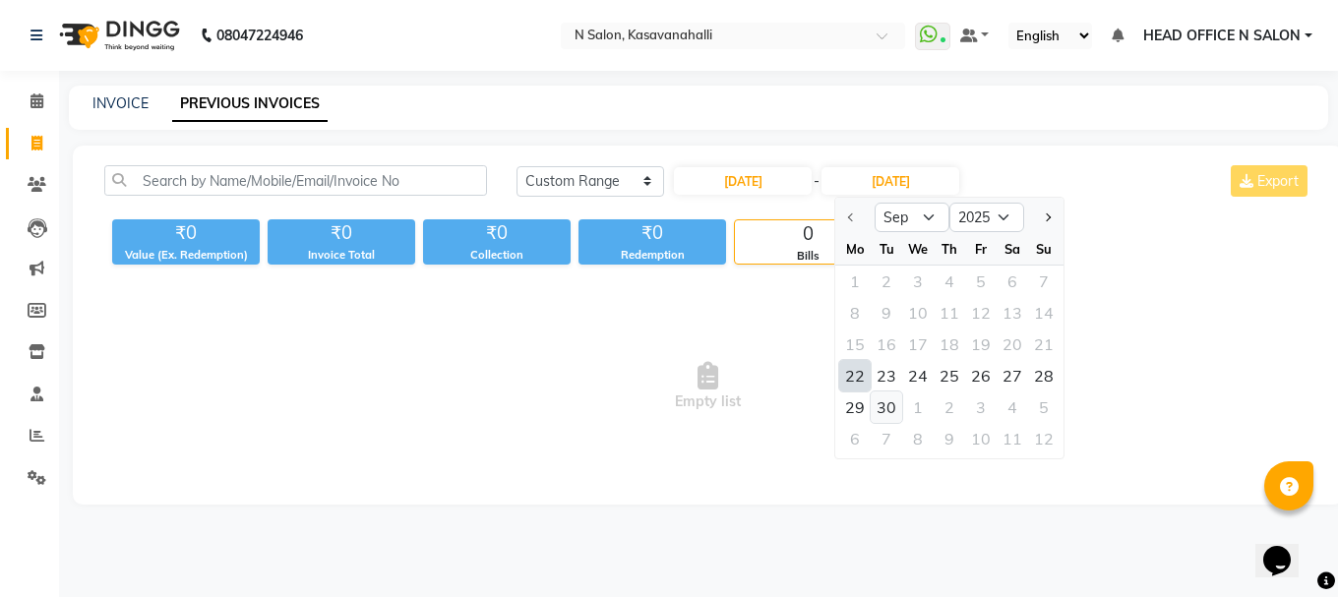
click at [881, 419] on div "30" at bounding box center [886, 406] width 31 height 31
type input "[DATE]"
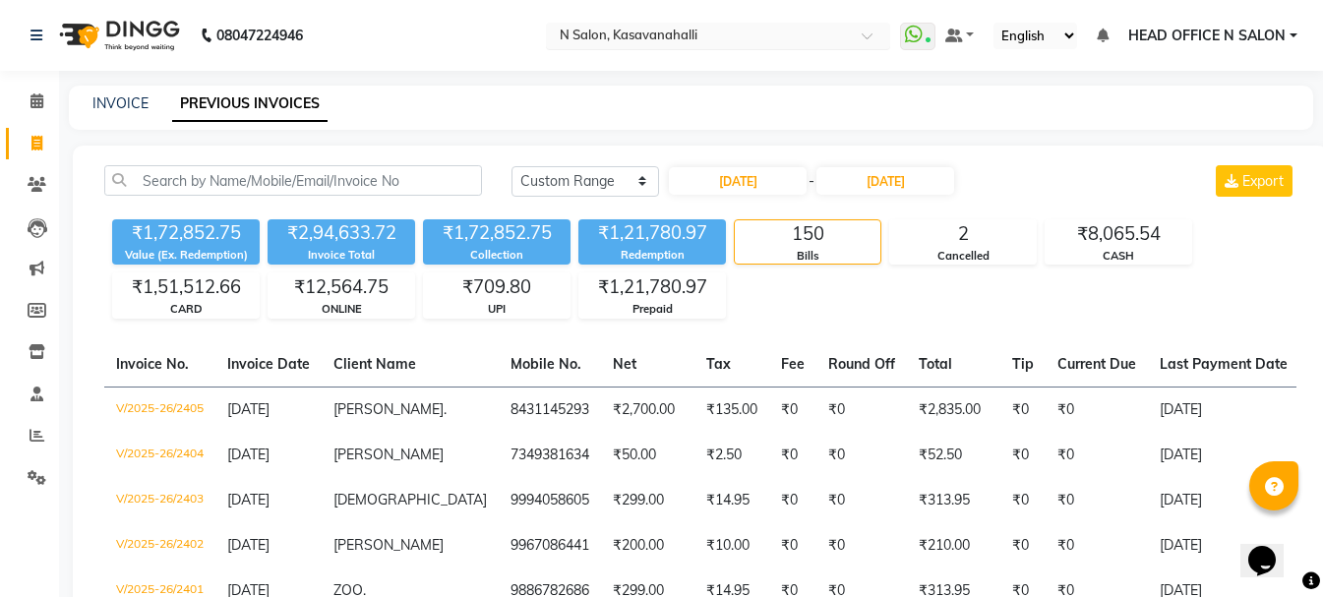
click at [741, 43] on input "text" at bounding box center [698, 38] width 285 height 20
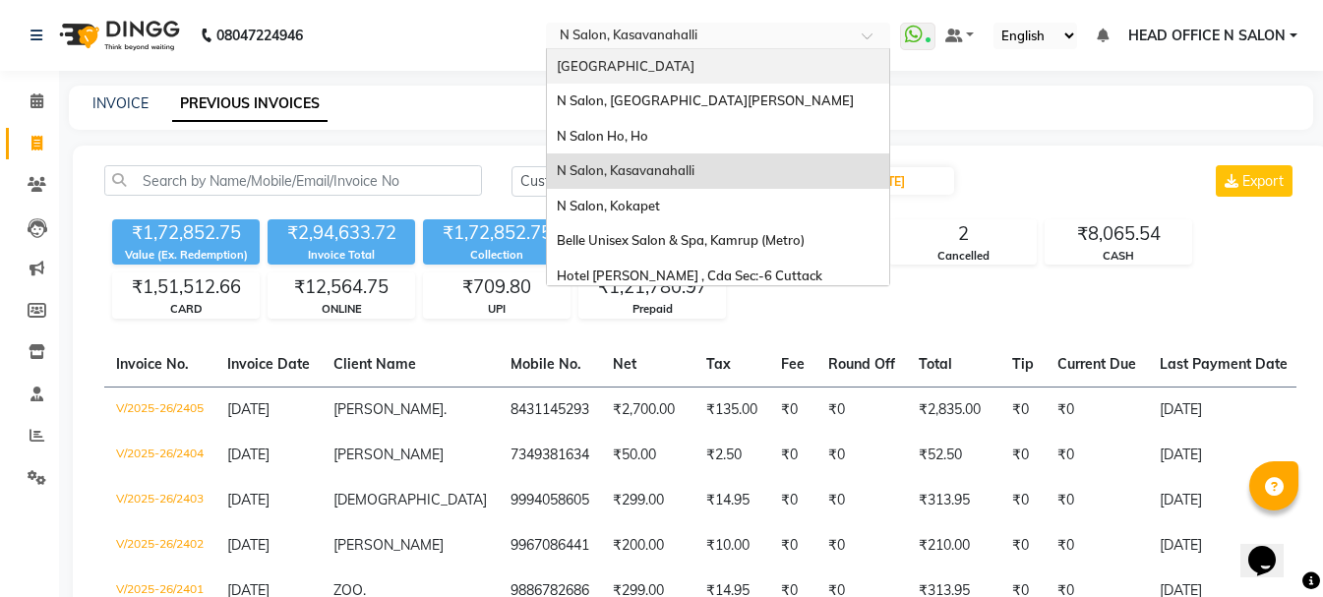
click at [727, 75] on div "[GEOGRAPHIC_DATA]" at bounding box center [718, 66] width 342 height 35
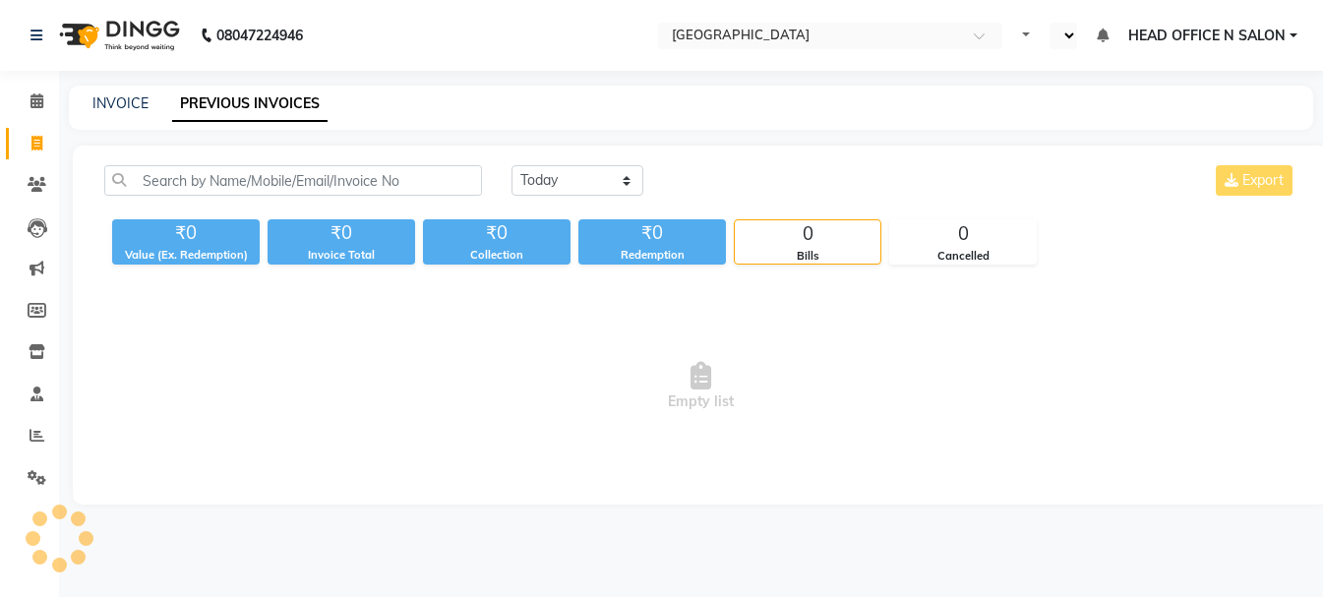
select select "en"
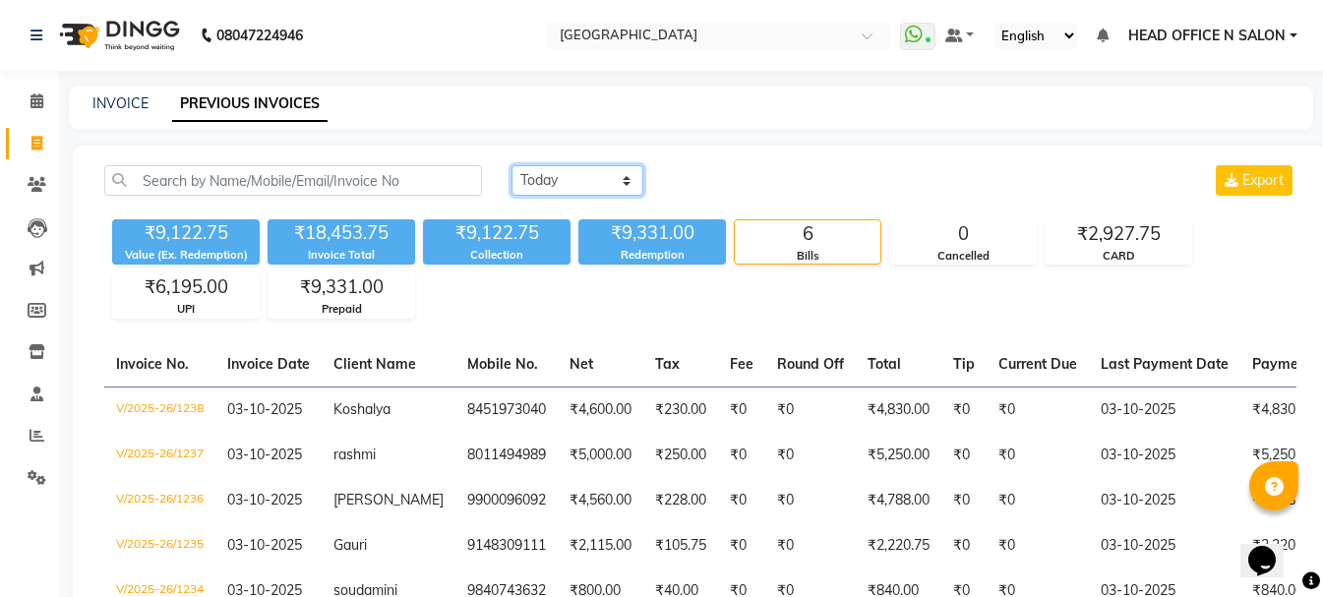
click at [544, 177] on select "[DATE] [DATE] Custom Range" at bounding box center [577, 180] width 132 height 30
select select "range"
click at [511, 165] on select "[DATE] [DATE] Custom Range" at bounding box center [577, 180] width 132 height 30
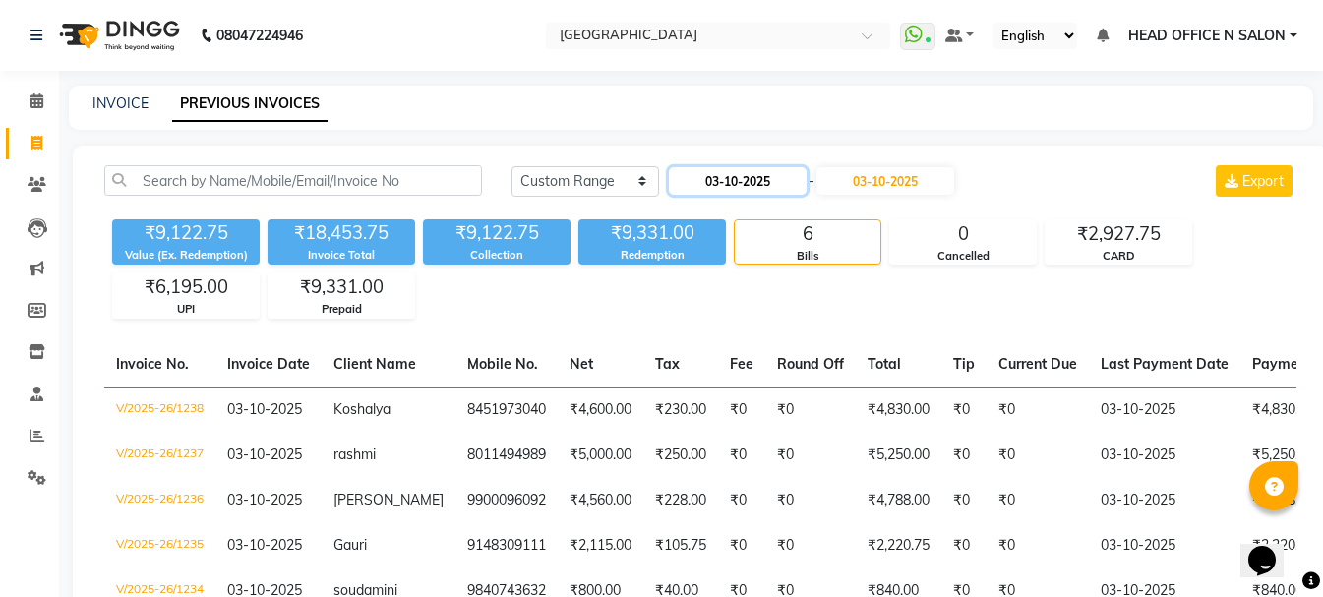
click at [738, 173] on input "03-10-2025" at bounding box center [738, 181] width 138 height 28
select select "10"
select select "2025"
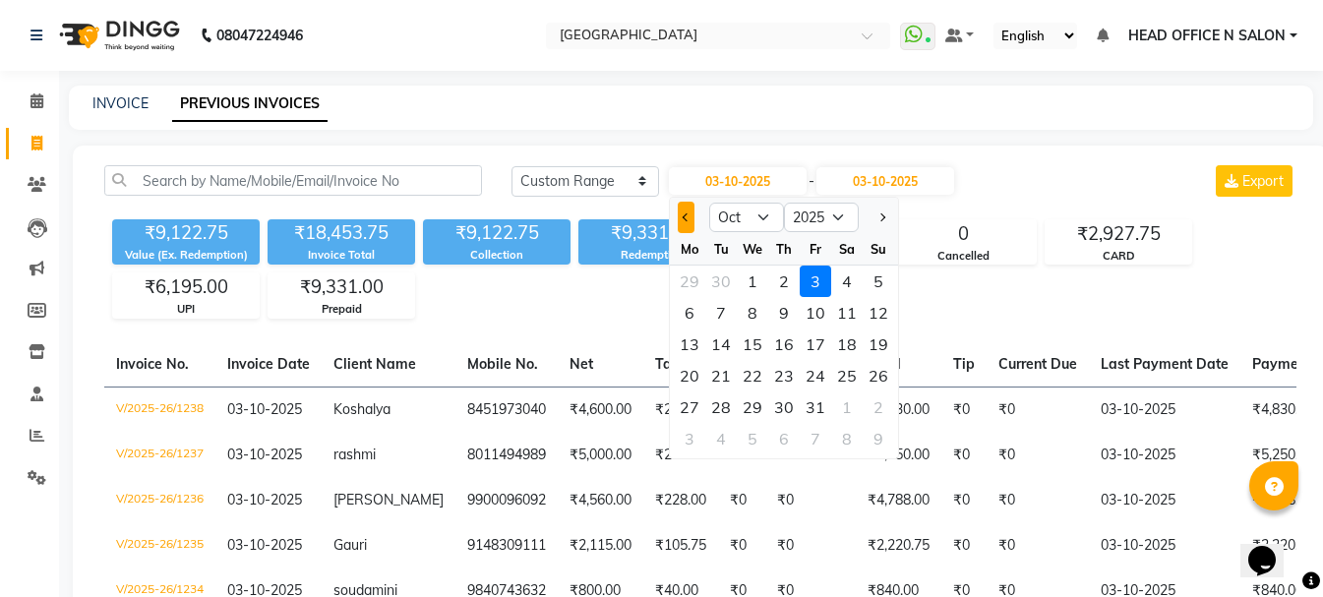
click at [686, 227] on button "Previous month" at bounding box center [686, 217] width 17 height 31
select select "9"
click at [692, 284] on div "1" at bounding box center [689, 281] width 31 height 31
type input "01-09-2025"
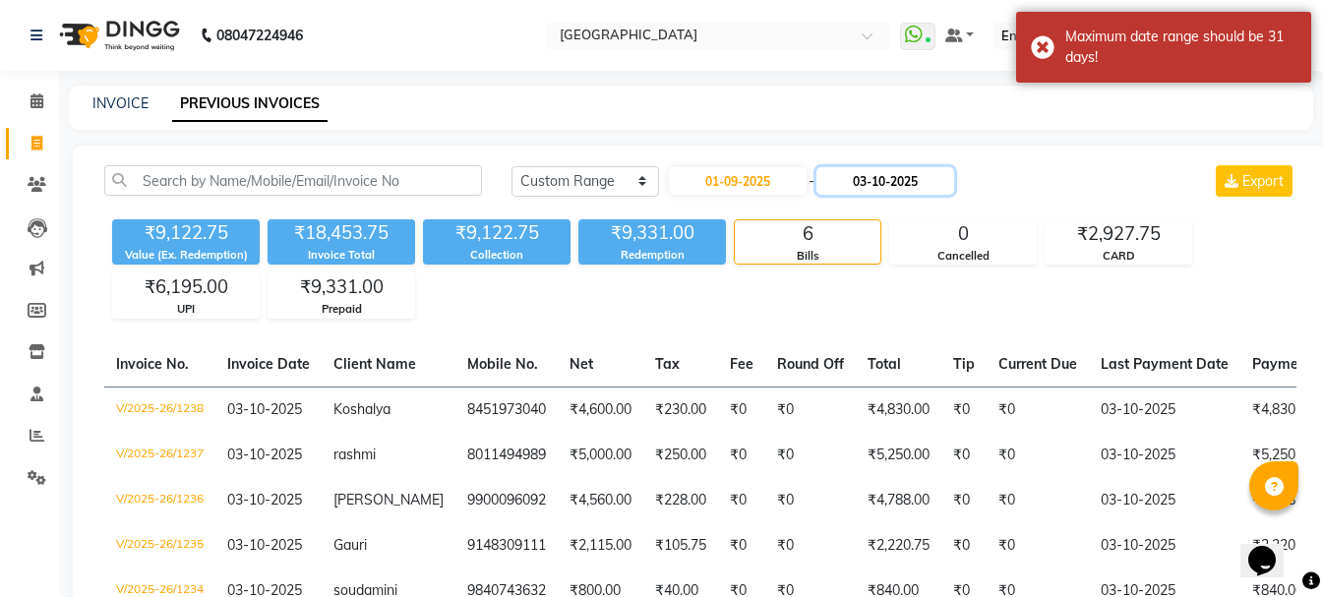
click at [877, 187] on input "03-10-2025" at bounding box center [885, 181] width 138 height 28
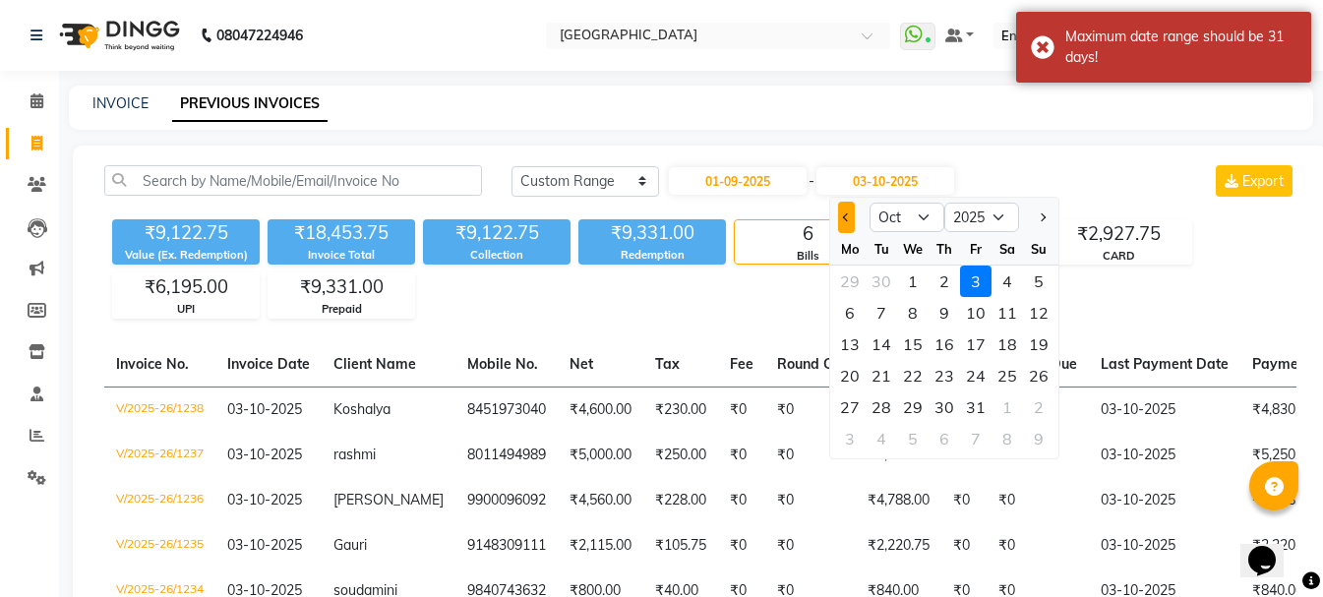
click at [848, 213] on span "Previous month" at bounding box center [847, 217] width 8 height 8
select select "9"
click at [1034, 331] on div "21" at bounding box center [1038, 344] width 31 height 31
type input "21-09-2025"
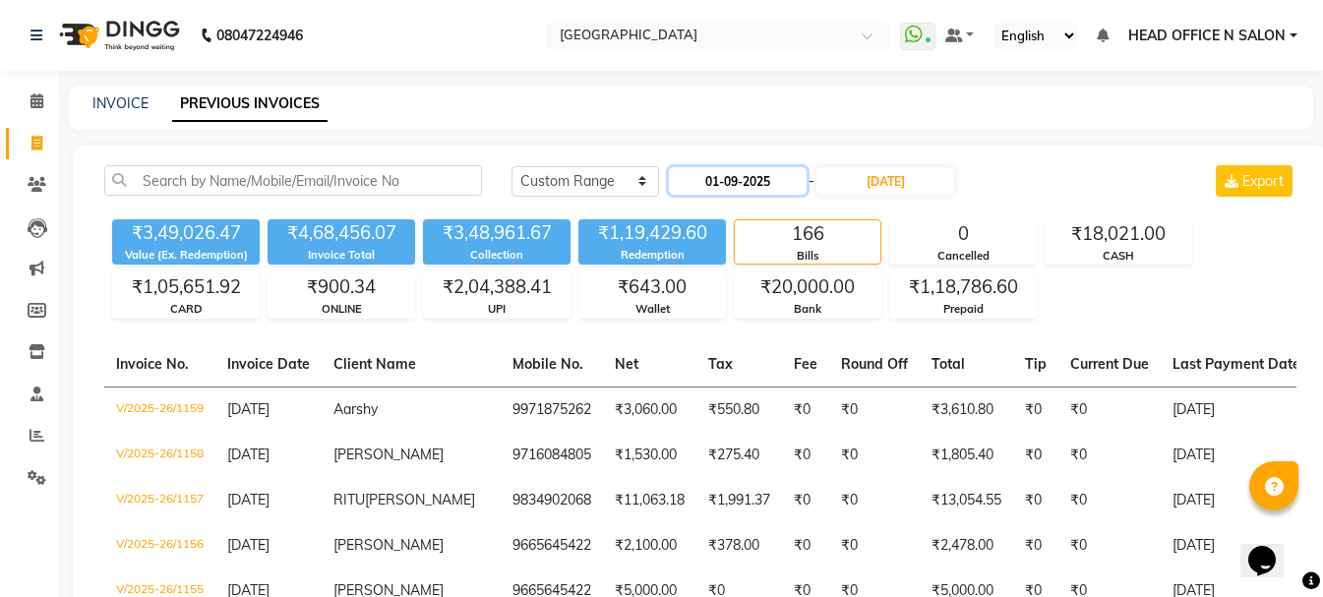
click at [801, 173] on input "01-09-2025" at bounding box center [738, 181] width 138 height 28
select select "9"
select select "2025"
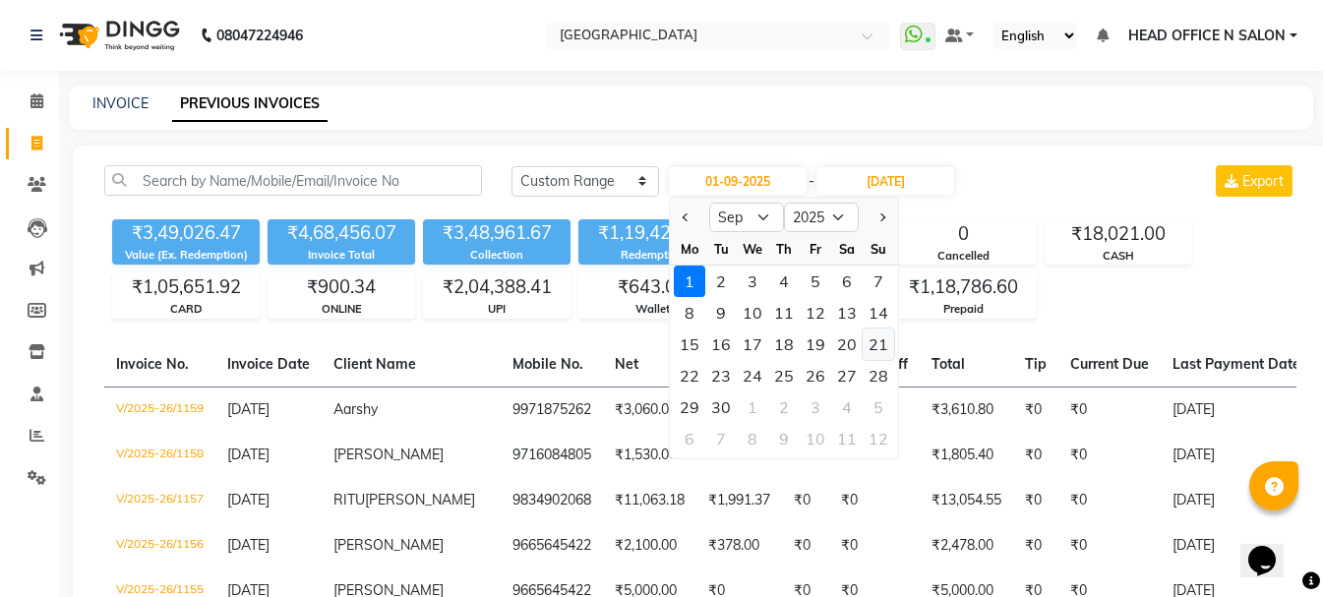
click at [874, 342] on div "21" at bounding box center [878, 344] width 31 height 31
type input "21-09-2025"
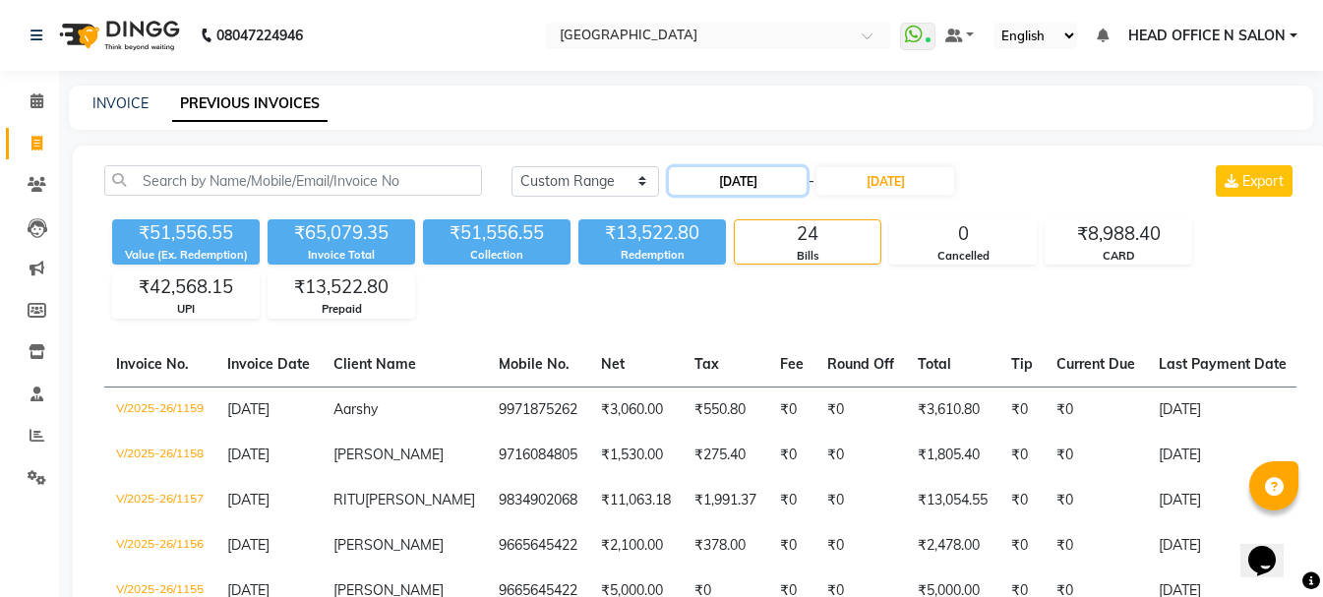
click at [766, 177] on input "21-09-2025" at bounding box center [738, 181] width 138 height 28
select select "9"
select select "2025"
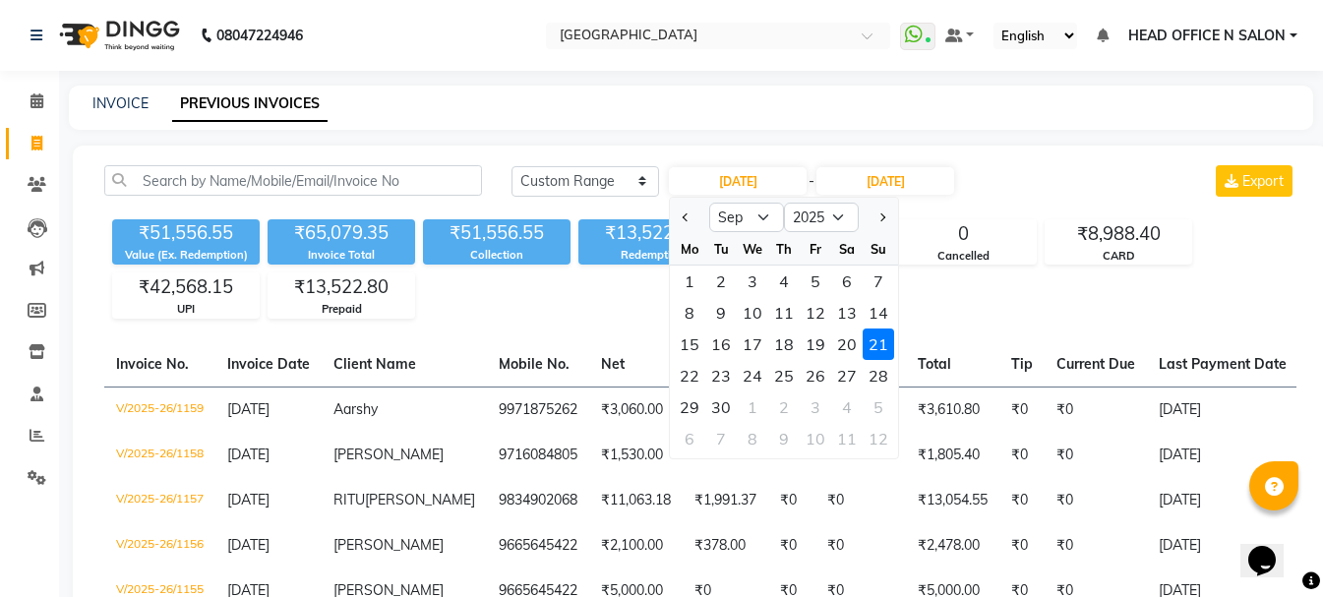
drag, startPoint x: 695, startPoint y: 375, endPoint x: 703, endPoint y: 353, distance: 23.0
click at [694, 375] on div "22" at bounding box center [689, 375] width 31 height 31
type input "22-09-2025"
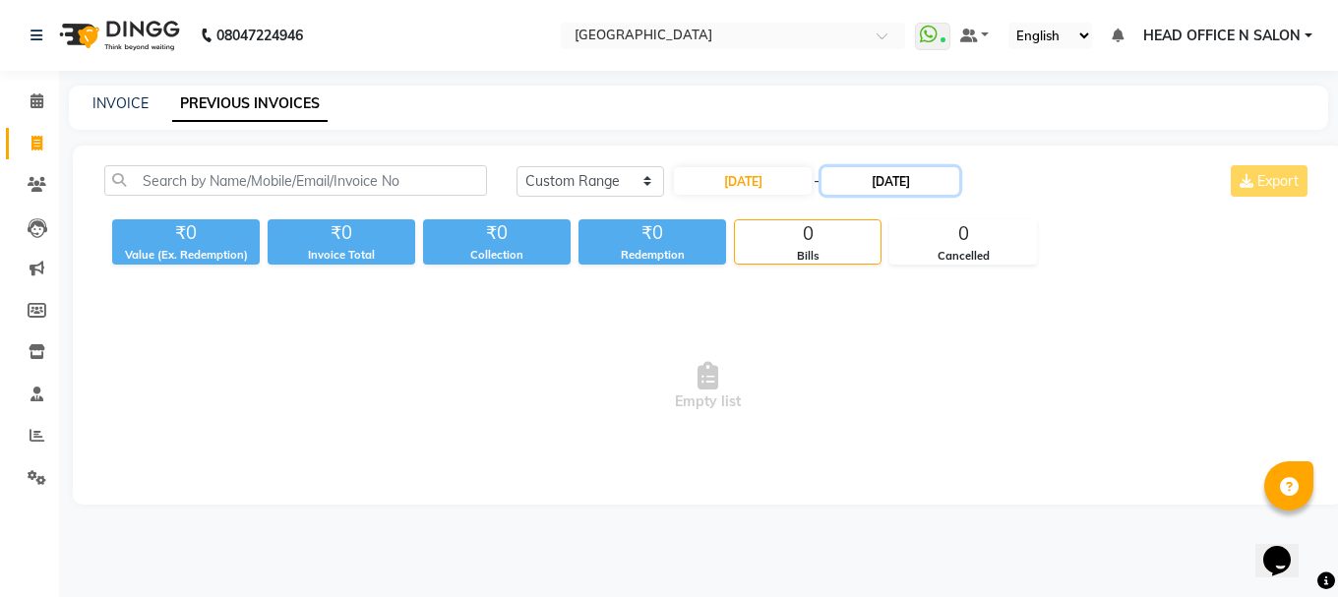
click at [903, 172] on input "21-09-2025" at bounding box center [890, 181] width 138 height 28
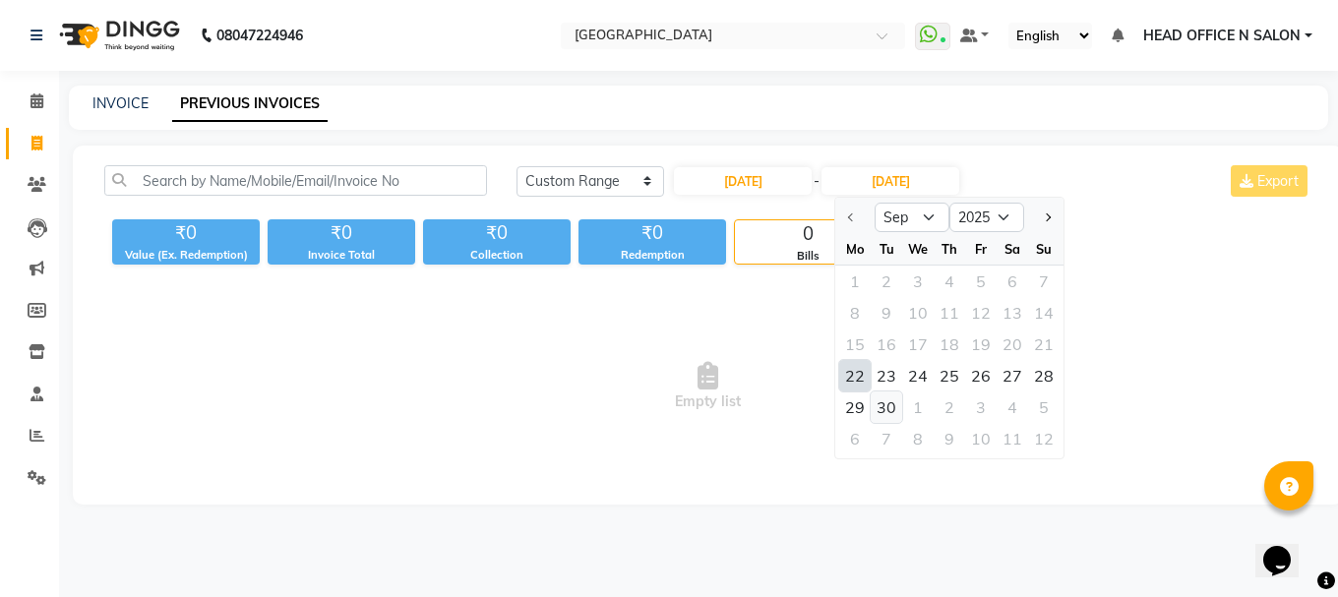
click at [882, 412] on div "30" at bounding box center [886, 406] width 31 height 31
type input "30-09-2025"
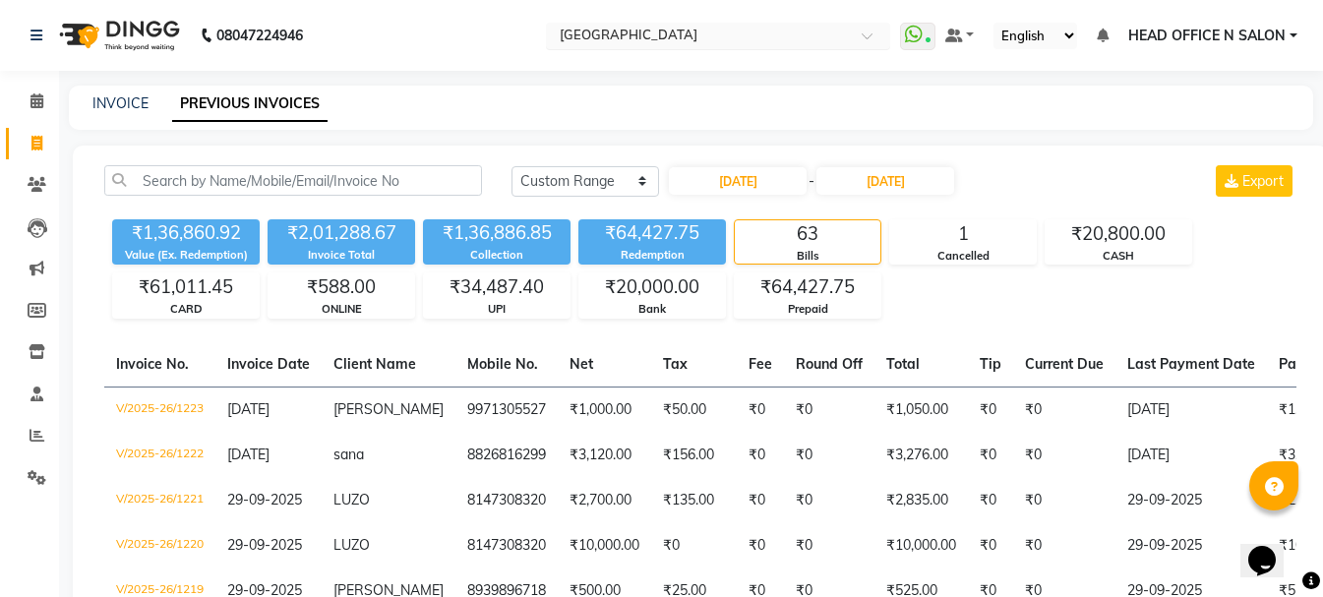
click at [652, 40] on input "text" at bounding box center [698, 38] width 285 height 20
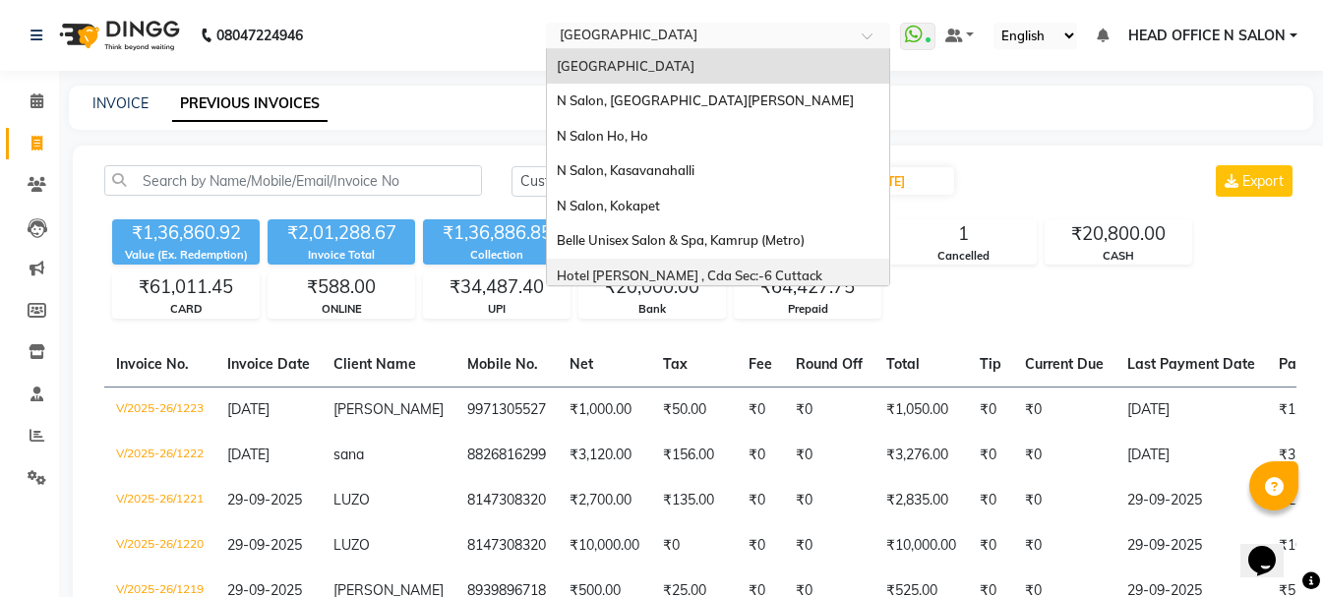
click at [665, 273] on span "Hotel Ginni , Cda Sec:-6 Cuttack" at bounding box center [690, 276] width 266 height 16
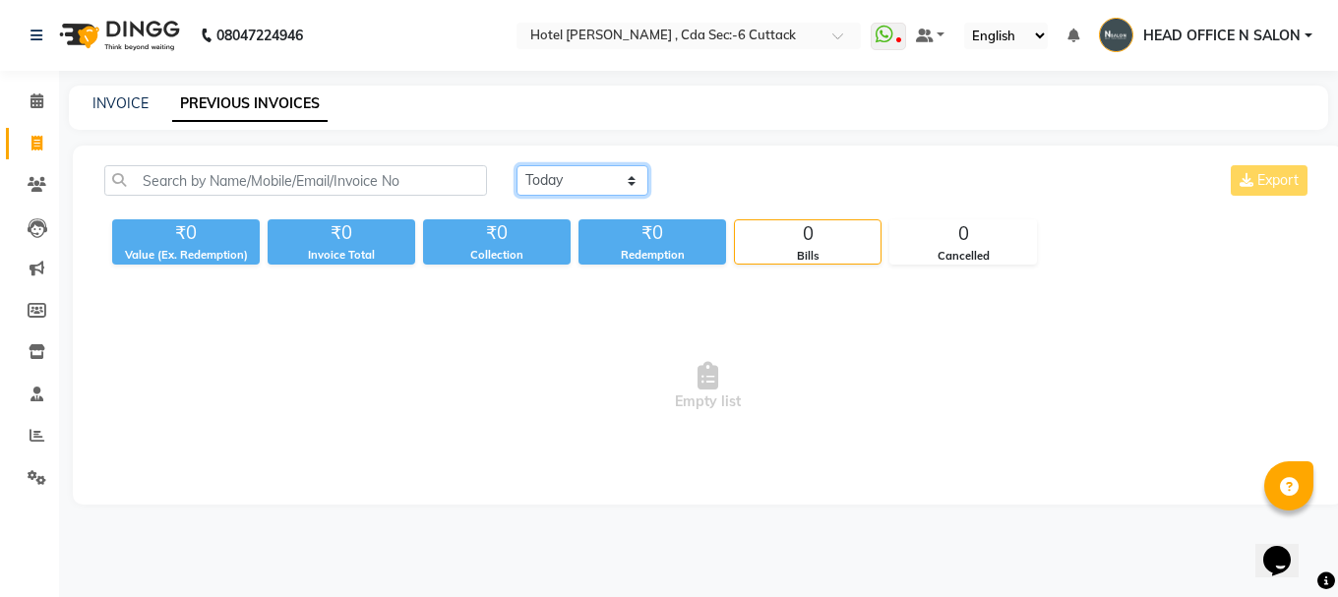
click at [604, 185] on select "[DATE] [DATE] Custom Range" at bounding box center [582, 180] width 132 height 30
select select "range"
click at [516, 165] on select "[DATE] [DATE] Custom Range" at bounding box center [582, 180] width 132 height 30
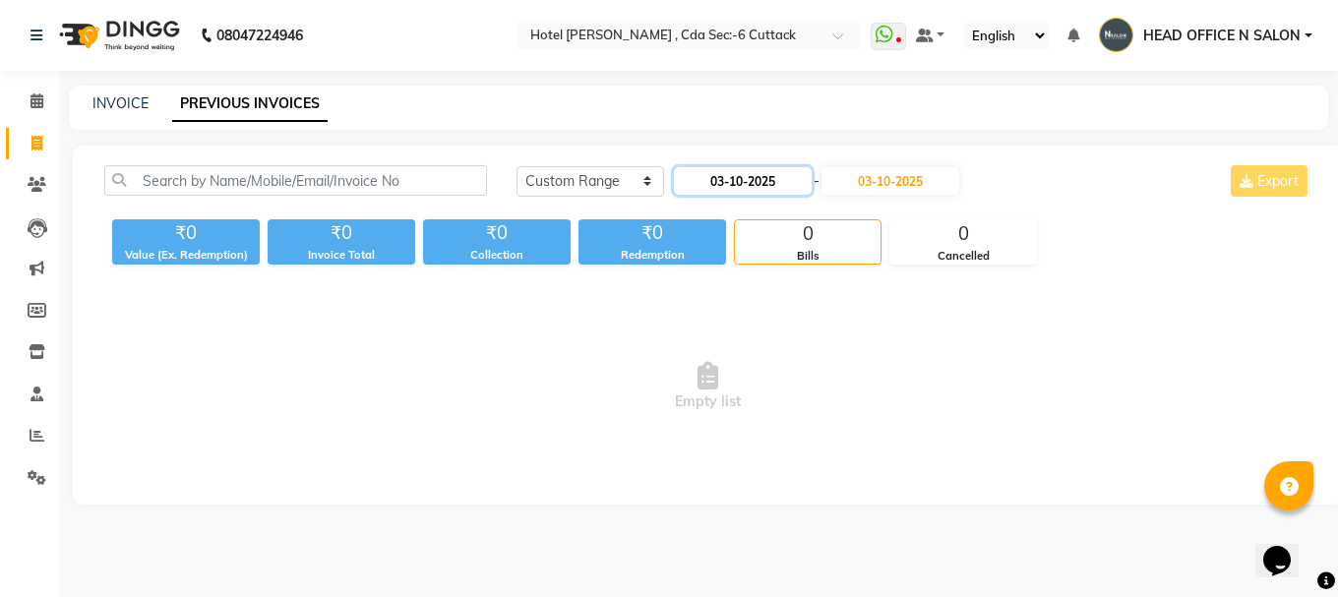
click at [729, 187] on input "03-10-2025" at bounding box center [743, 181] width 138 height 28
select select "10"
select select "2025"
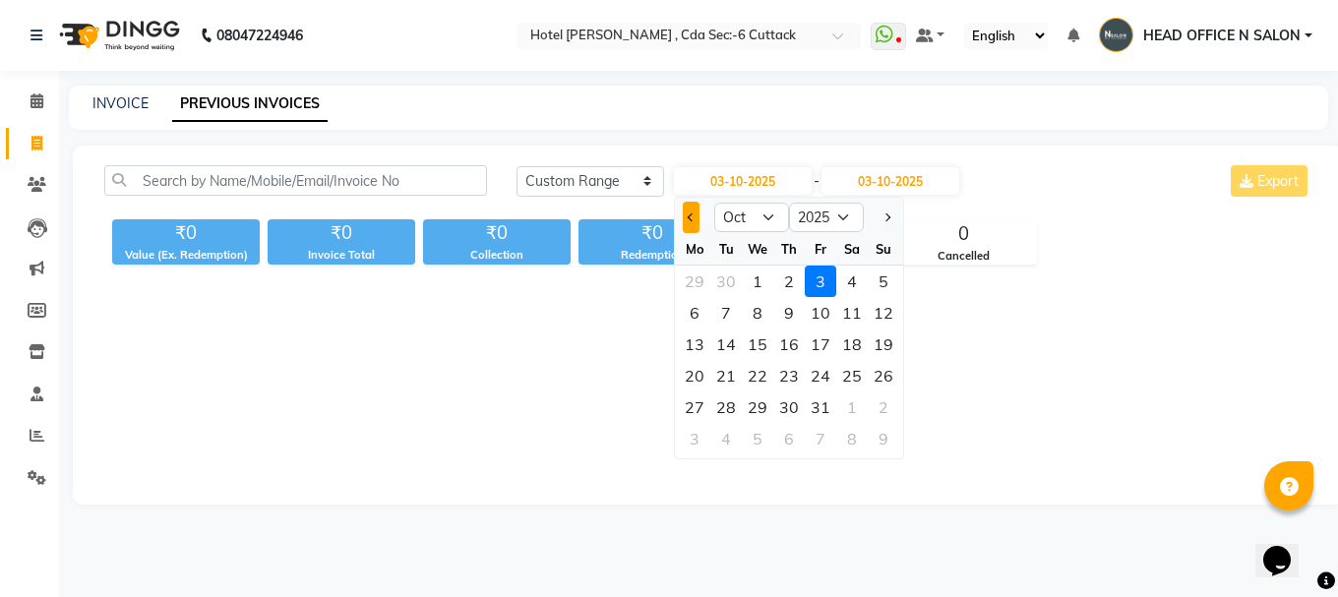
click at [693, 228] on button "Previous month" at bounding box center [691, 217] width 17 height 31
select select "9"
click at [676, 284] on div "1 2 3 4 5 6 7" at bounding box center [789, 281] width 228 height 31
click at [688, 289] on div "1" at bounding box center [694, 281] width 31 height 31
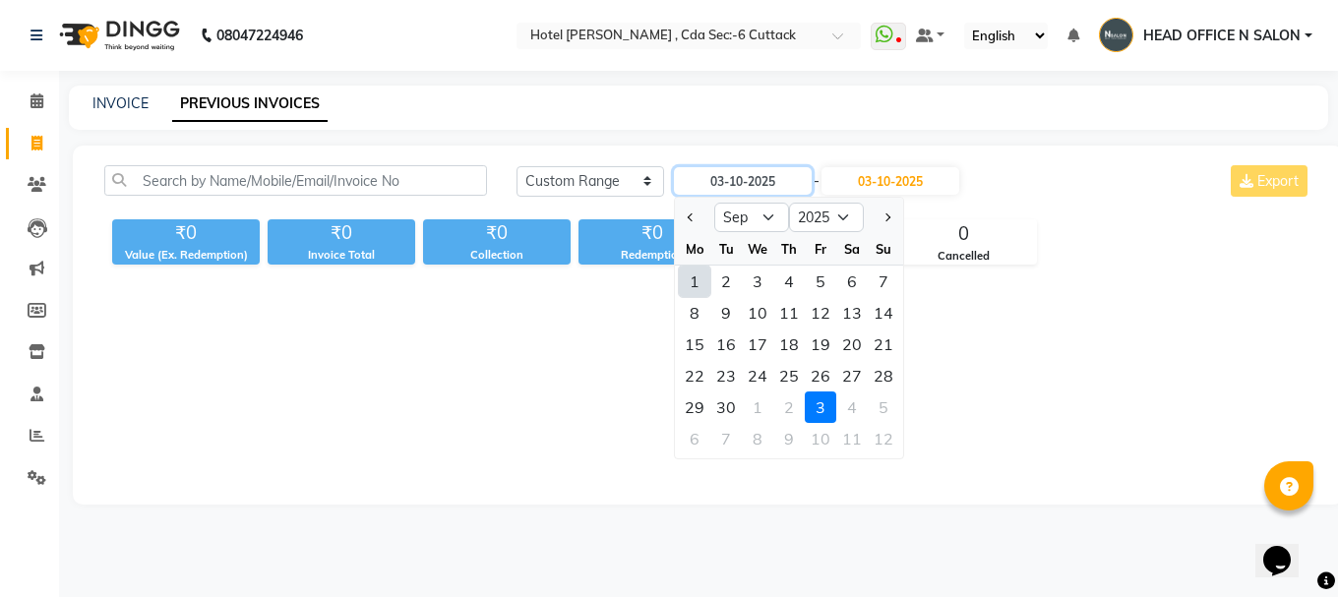
type input "01-09-2025"
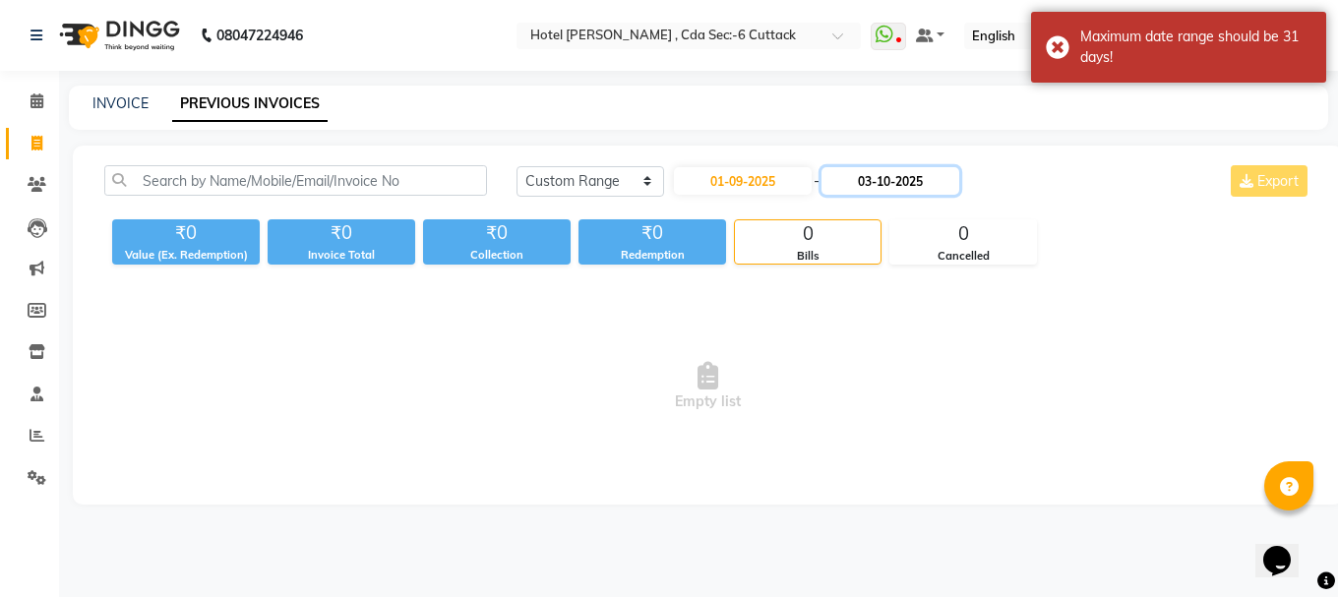
click at [883, 174] on input "03-10-2025" at bounding box center [890, 181] width 138 height 28
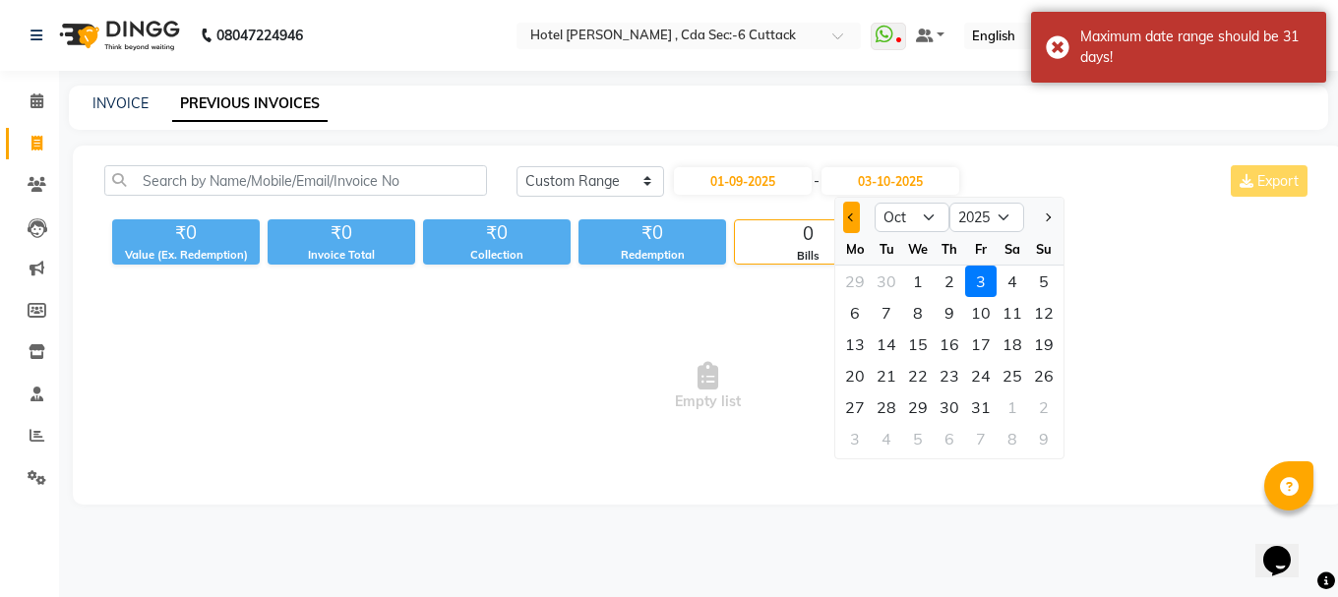
click at [847, 212] on button "Previous month" at bounding box center [851, 217] width 17 height 31
select select "9"
click at [1036, 341] on div "21" at bounding box center [1043, 344] width 31 height 31
type input "21-09-2025"
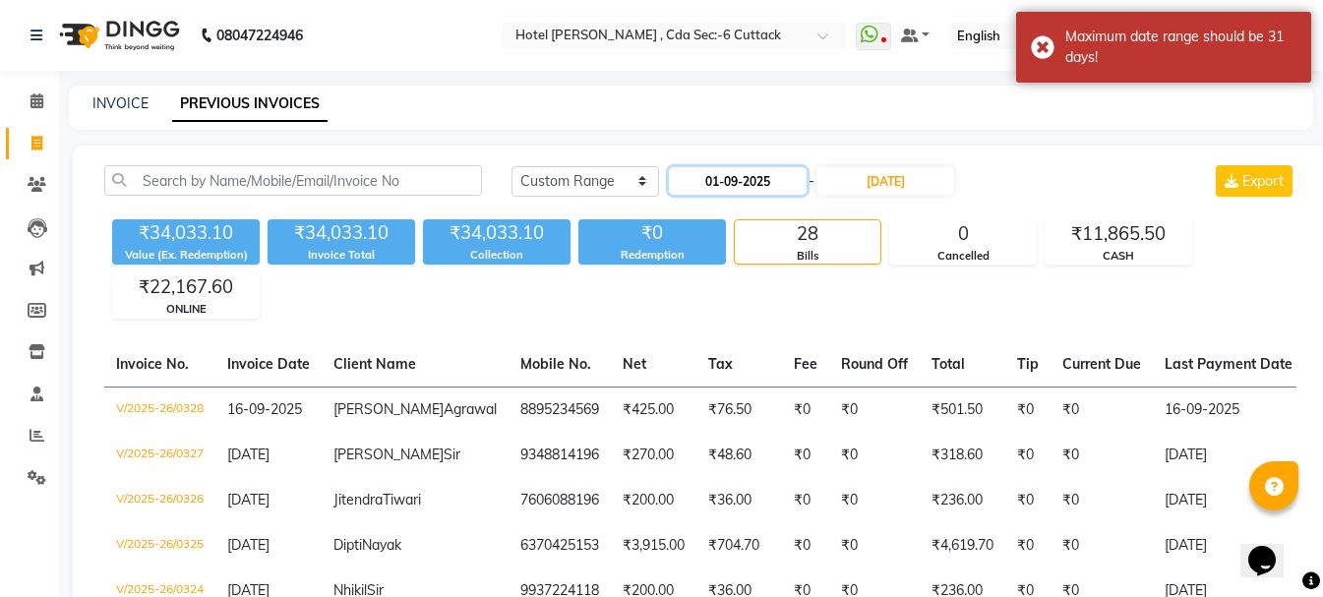
click at [769, 177] on input "01-09-2025" at bounding box center [738, 181] width 138 height 28
select select "9"
select select "2025"
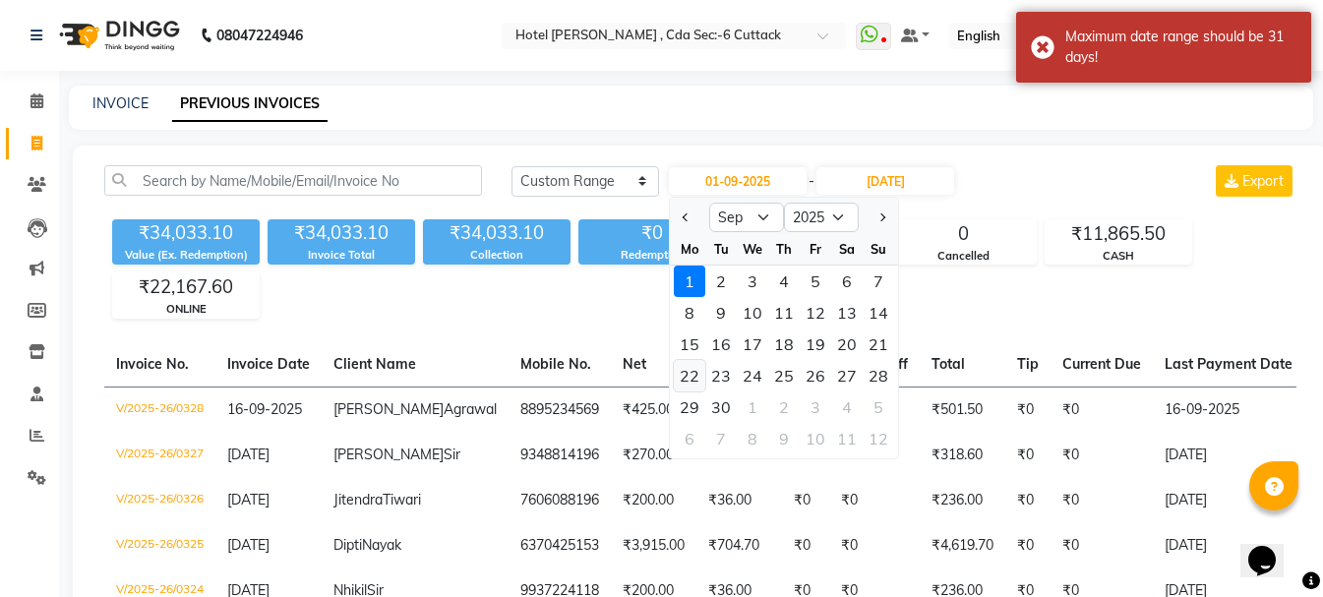
click at [689, 382] on div "22" at bounding box center [689, 375] width 31 height 31
type input "22-09-2025"
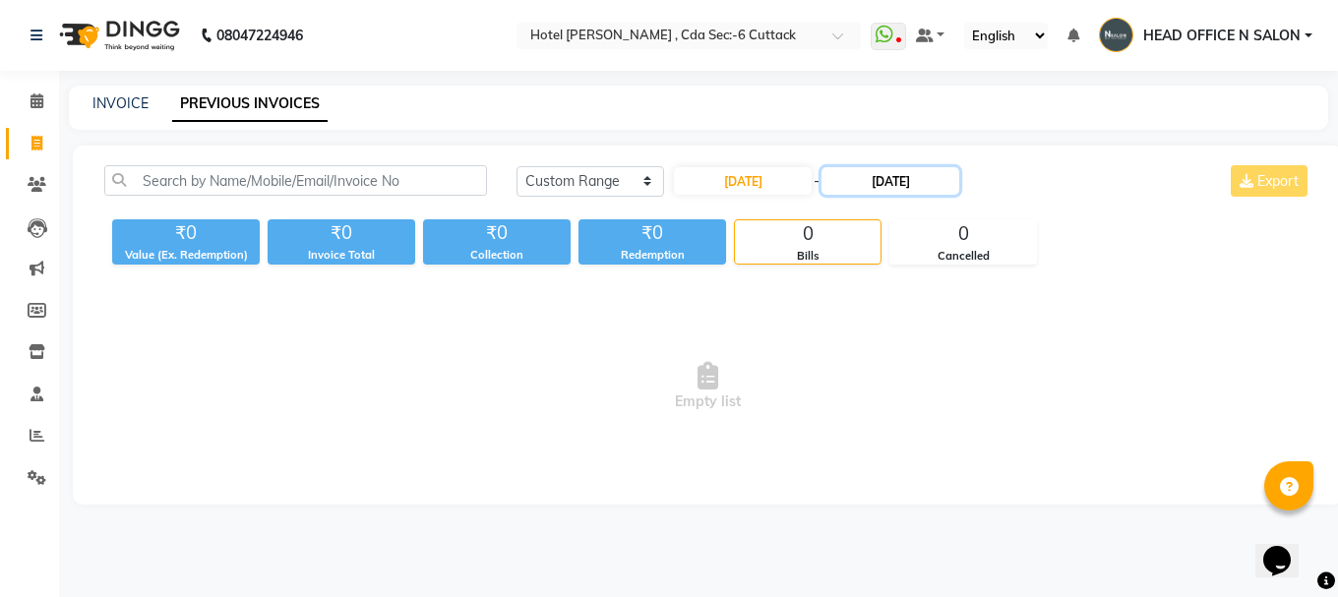
click at [898, 189] on input "21-09-2025" at bounding box center [890, 181] width 138 height 28
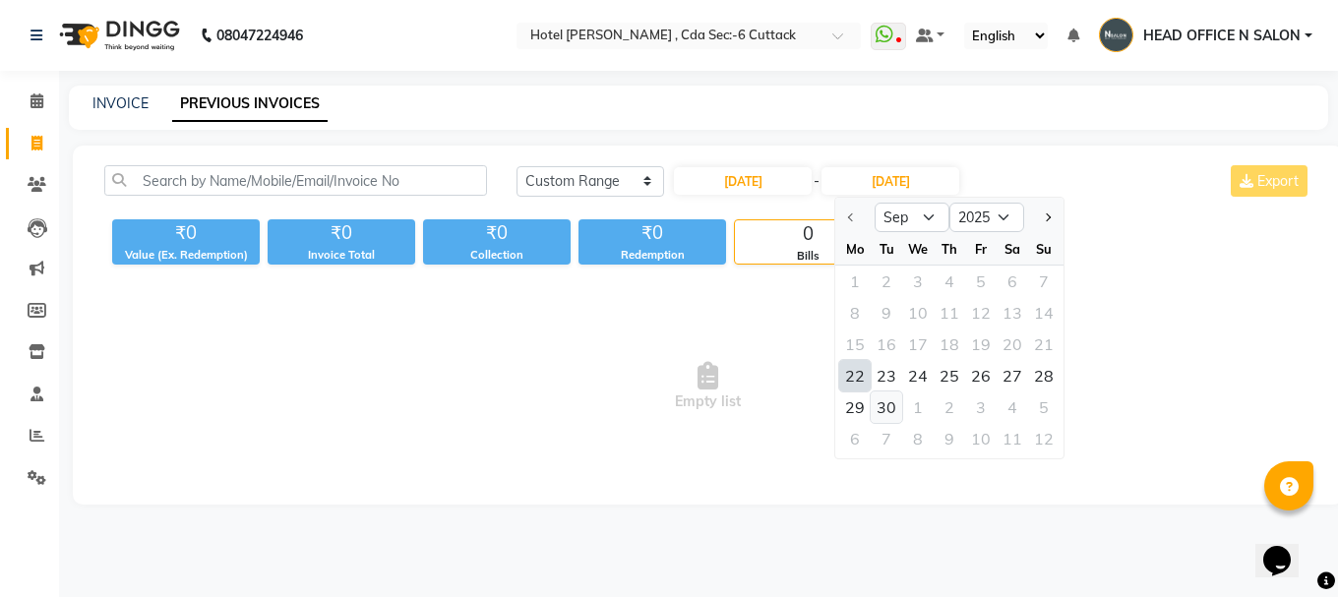
click at [890, 414] on div "30" at bounding box center [886, 406] width 31 height 31
type input "30-09-2025"
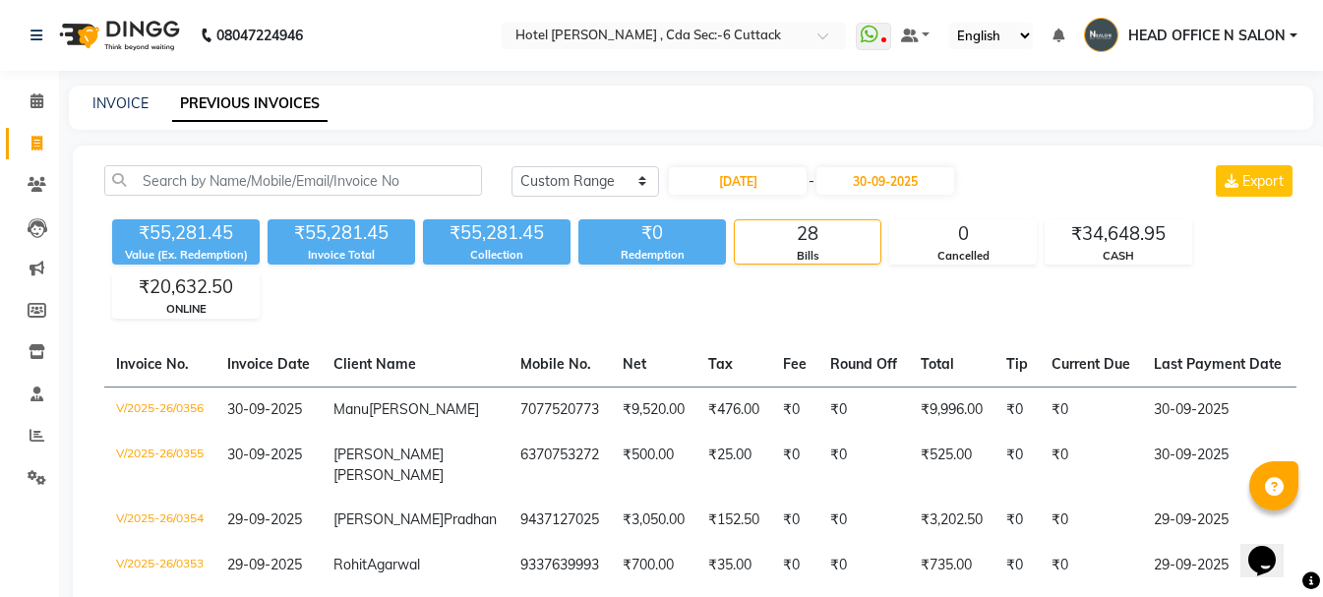
click at [728, 21] on nav "08047224946 Select Location × Hotel Ginni , Cda Sec:-6 Cuttack WhatsApp Status …" at bounding box center [661, 35] width 1323 height 71
click at [702, 46] on div "Select Location × Hotel Ginni , Cda Sec:-6 Cuttack" at bounding box center [674, 36] width 344 height 27
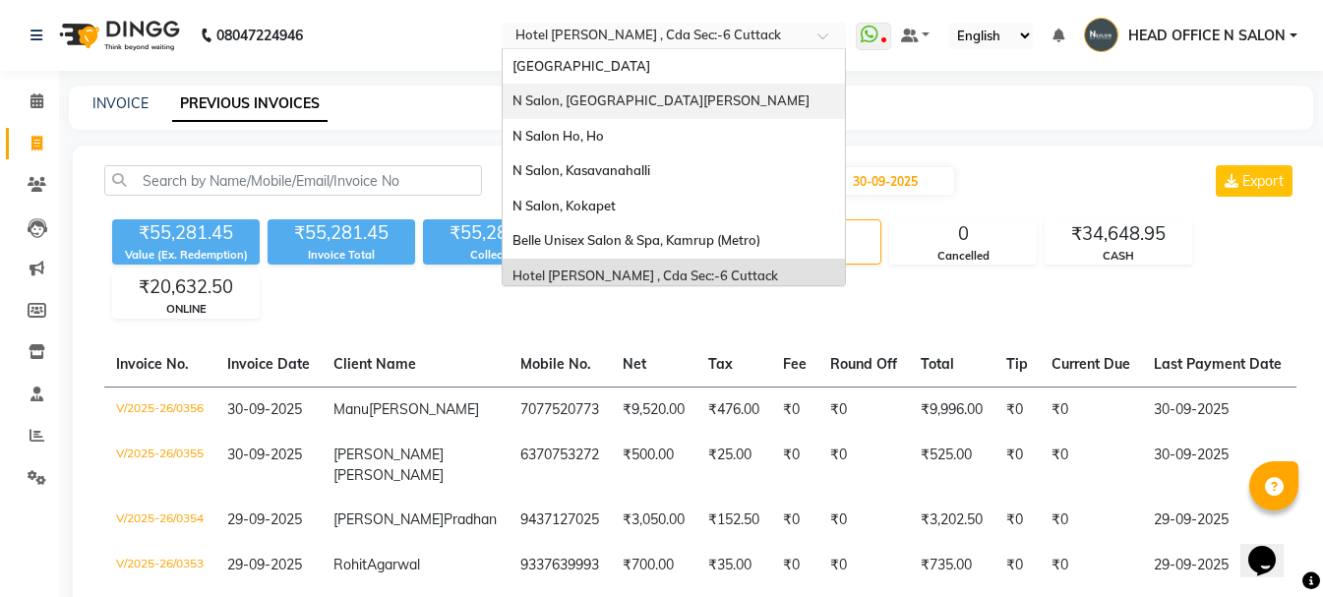
click at [655, 113] on div "N Salon, [GEOGRAPHIC_DATA][PERSON_NAME]" at bounding box center [674, 101] width 342 height 35
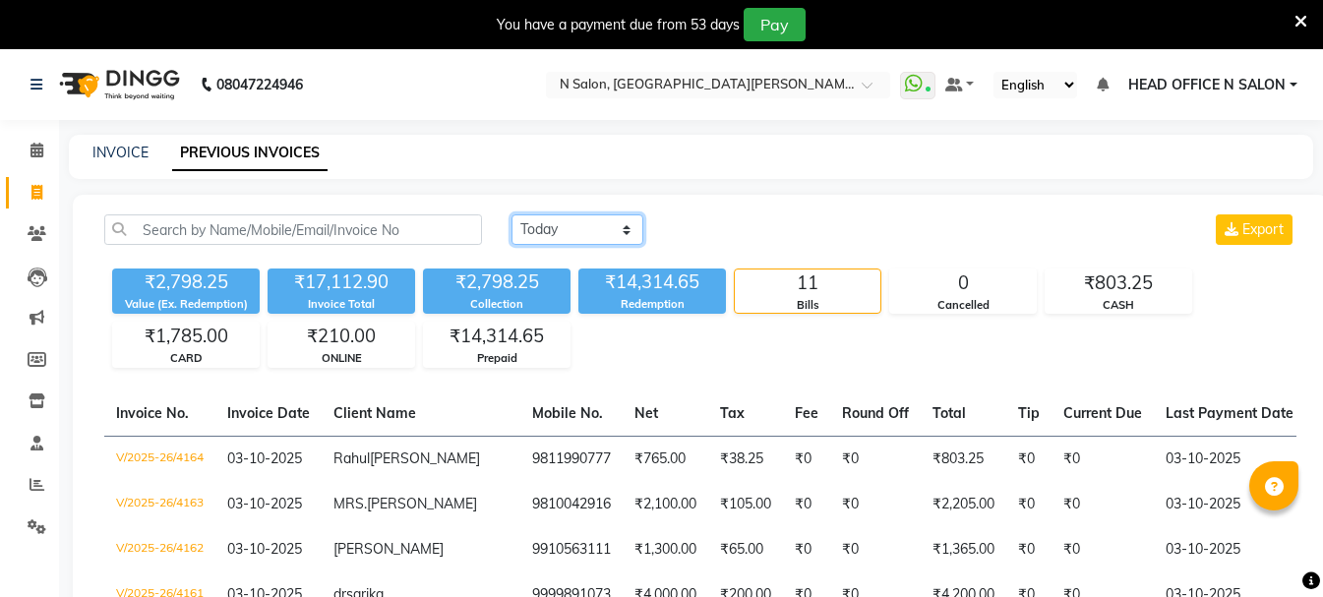
click at [593, 225] on select "[DATE] [DATE] Custom Range" at bounding box center [577, 229] width 132 height 30
select select "range"
click at [511, 214] on select "[DATE] [DATE] Custom Range" at bounding box center [577, 229] width 132 height 30
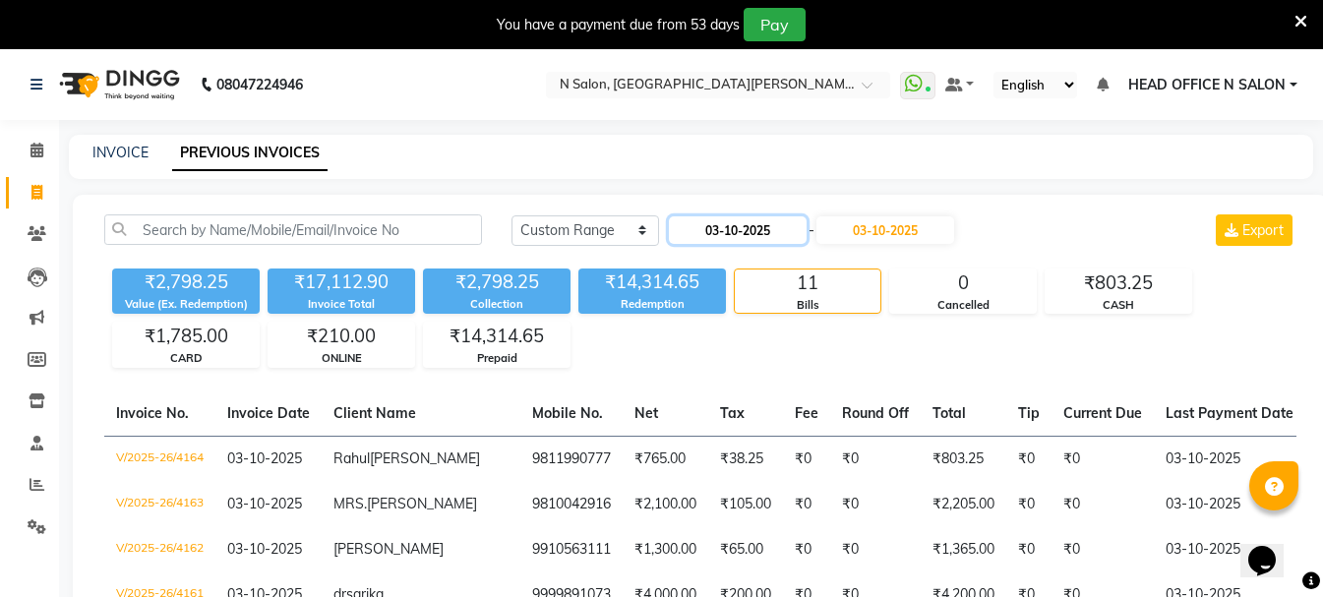
click at [723, 236] on input "03-10-2025" at bounding box center [738, 230] width 138 height 28
select select "10"
select select "2025"
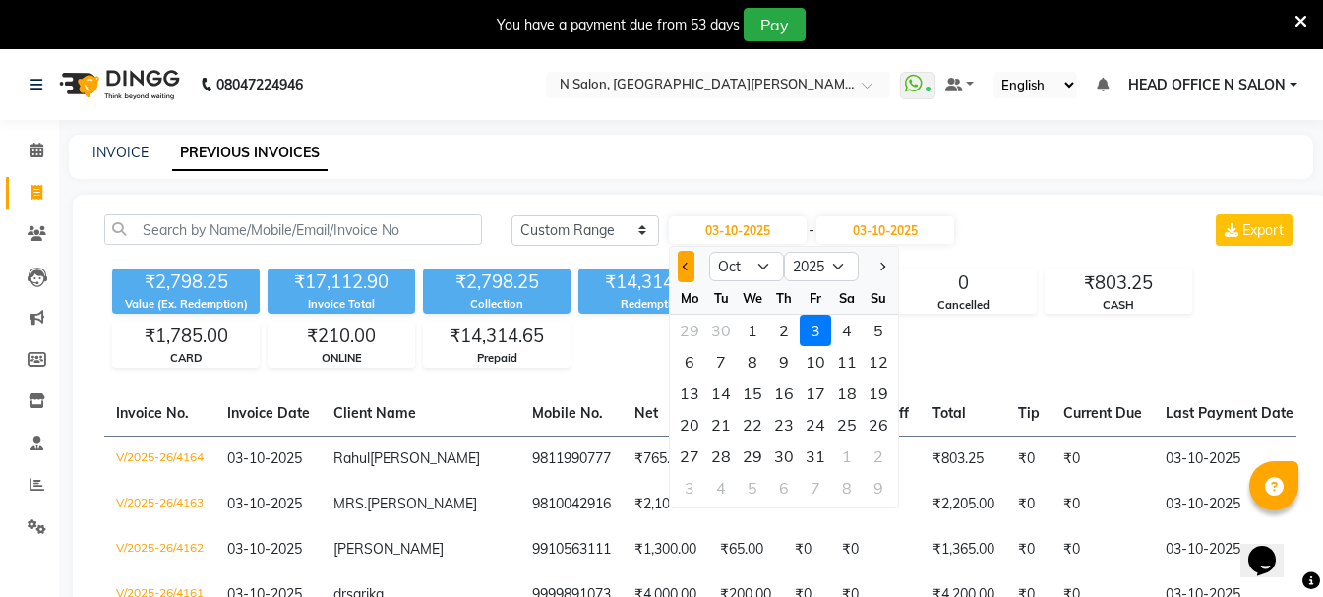
click at [680, 260] on button "Previous month" at bounding box center [686, 266] width 17 height 31
select select "9"
click at [691, 332] on div "1" at bounding box center [689, 330] width 31 height 31
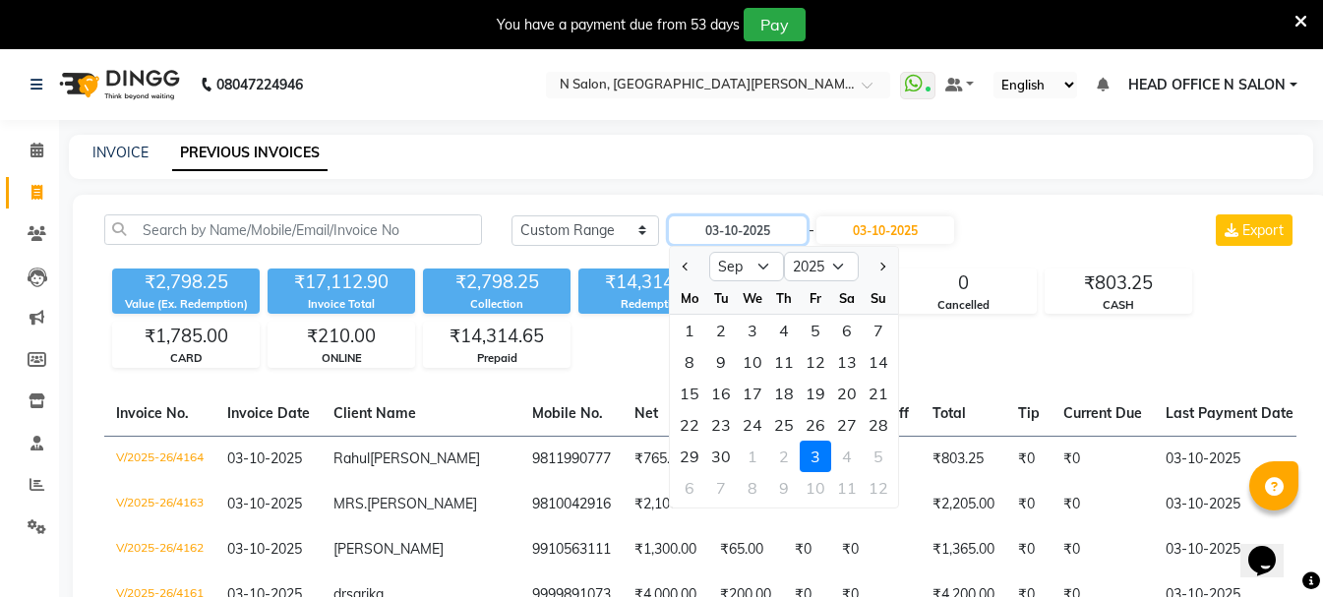
type input "01-09-2025"
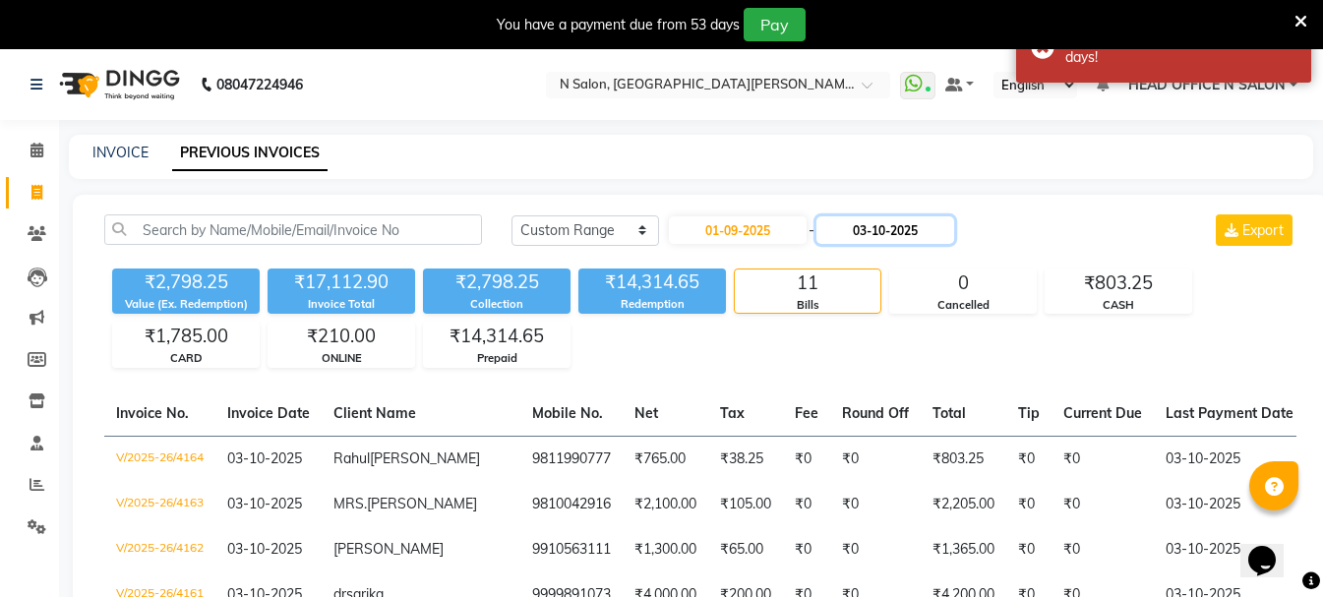
click at [875, 226] on input "03-10-2025" at bounding box center [885, 230] width 138 height 28
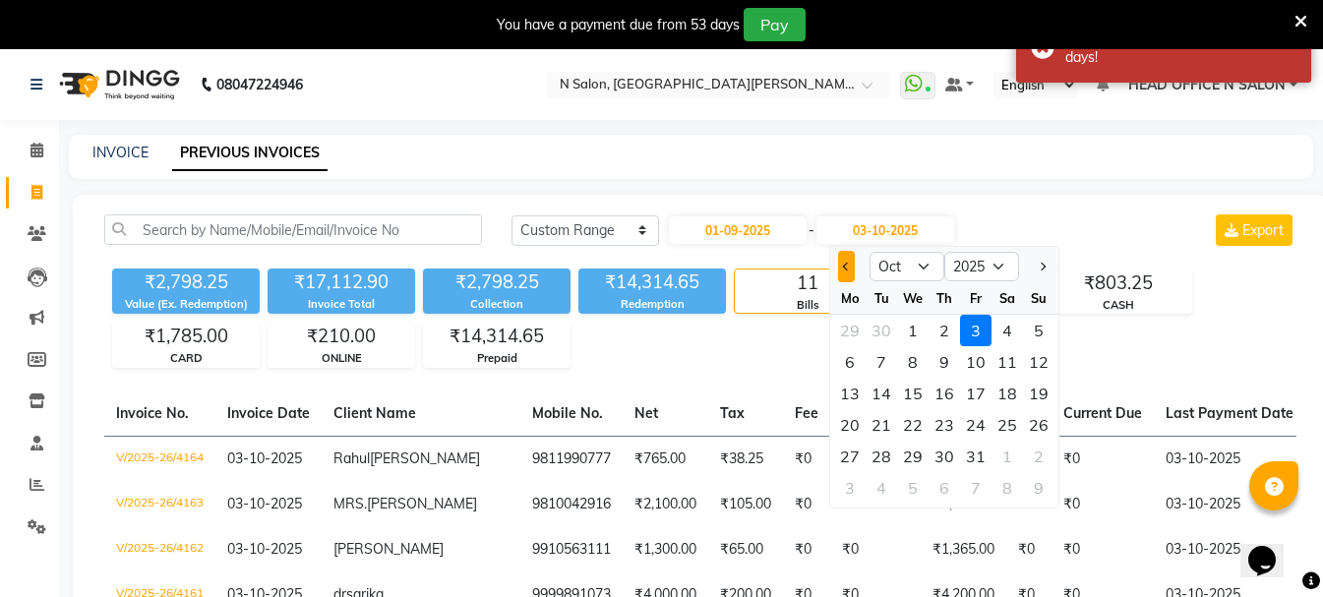
click at [848, 259] on button "Previous month" at bounding box center [846, 266] width 17 height 31
select select "9"
click at [870, 464] on div "30" at bounding box center [881, 456] width 31 height 31
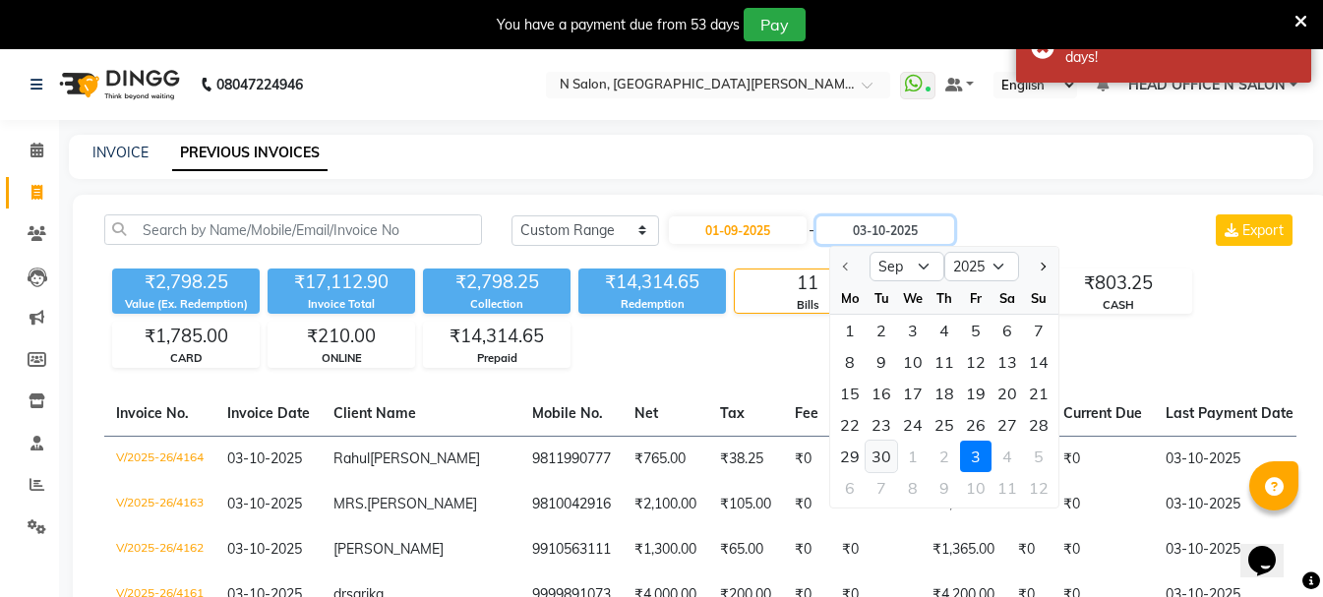
type input "30-09-2025"
